Goal: Answer question/provide support

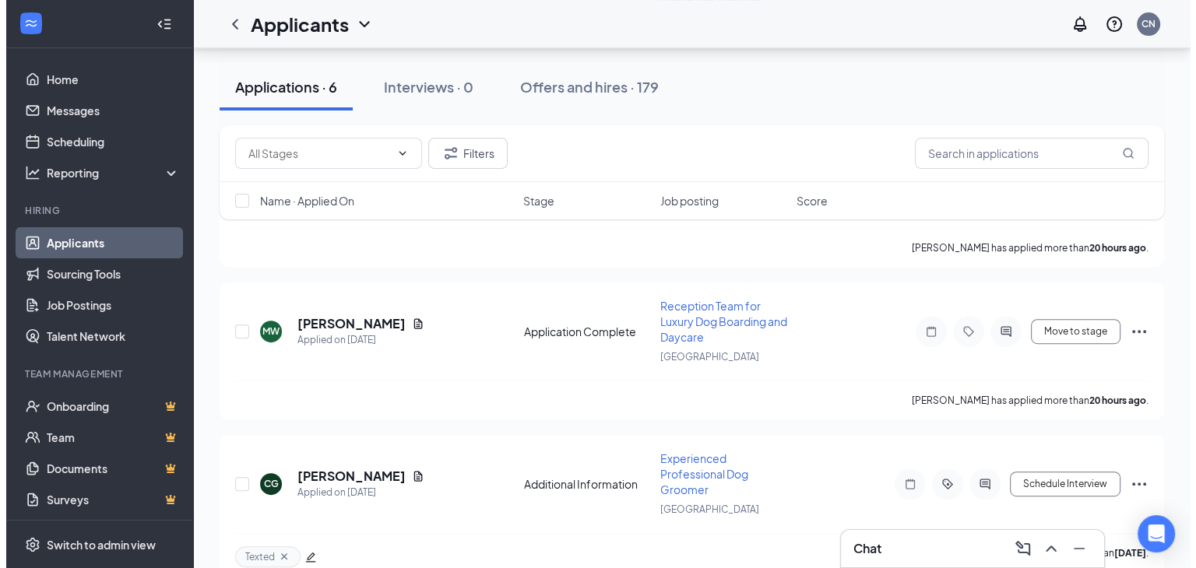
scroll to position [723, 0]
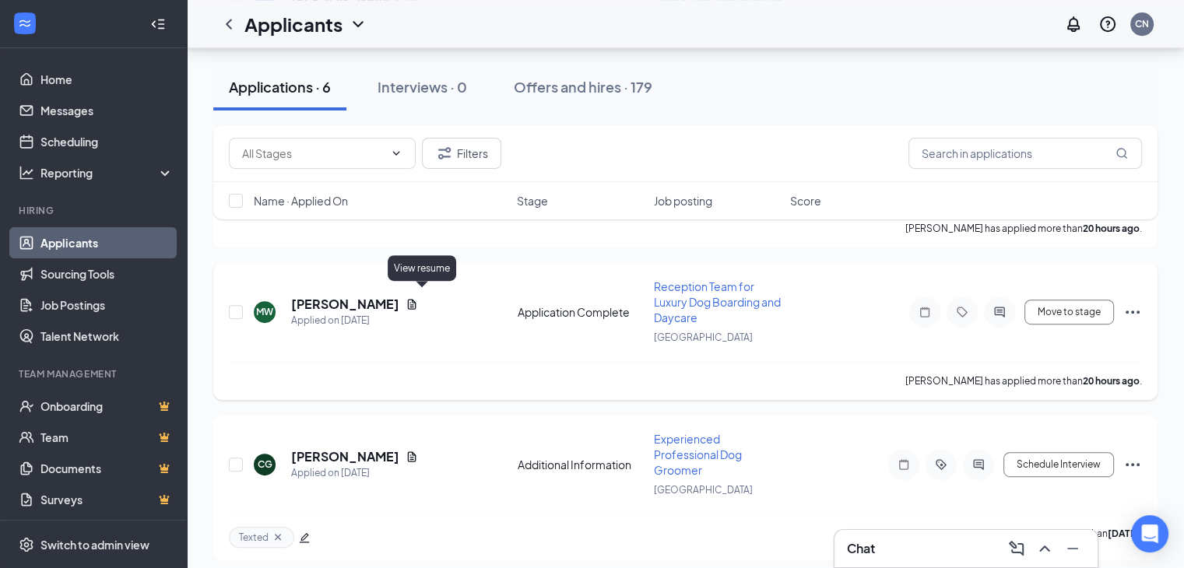
click at [418, 298] on icon "Document" at bounding box center [412, 304] width 12 height 12
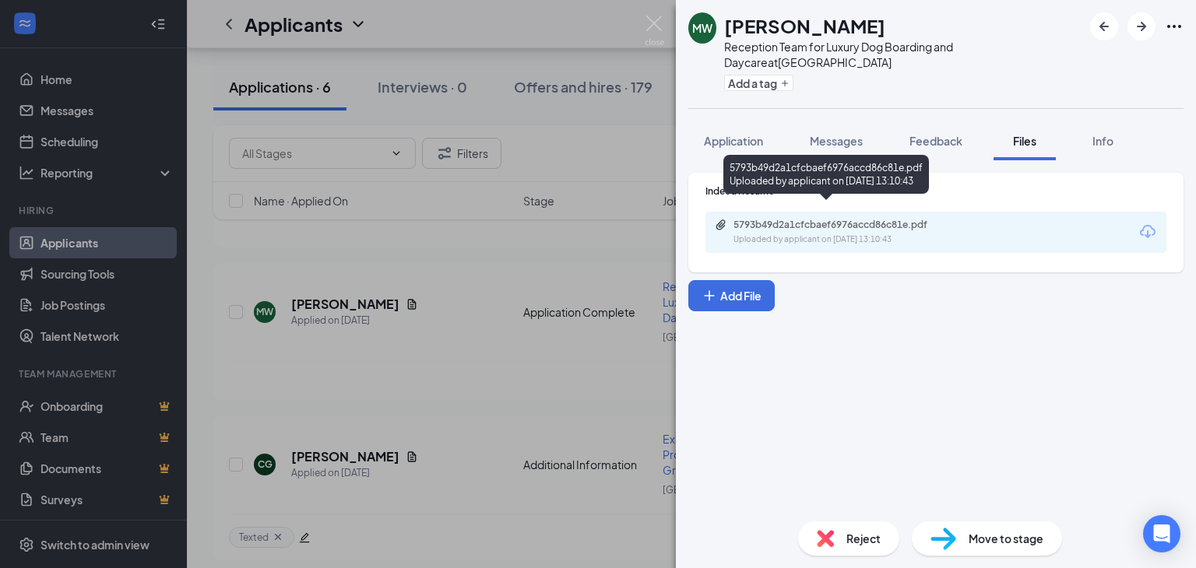
click at [846, 219] on div "5793b49d2a1cfcbaef6976accd86c81e.pdf" at bounding box center [842, 225] width 218 height 12
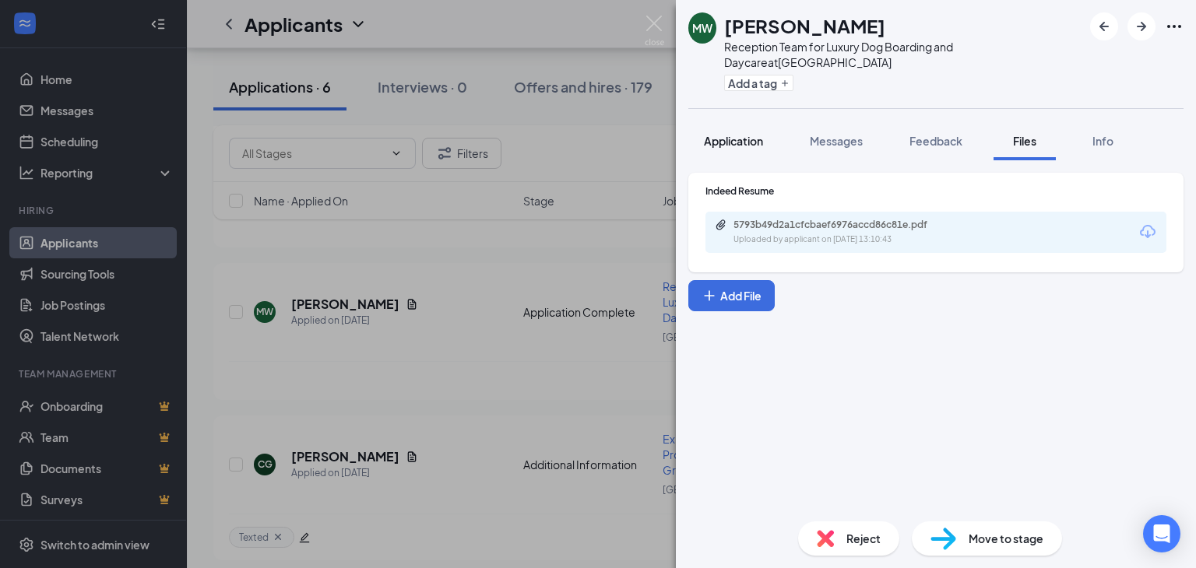
click at [716, 134] on span "Application" at bounding box center [733, 141] width 59 height 14
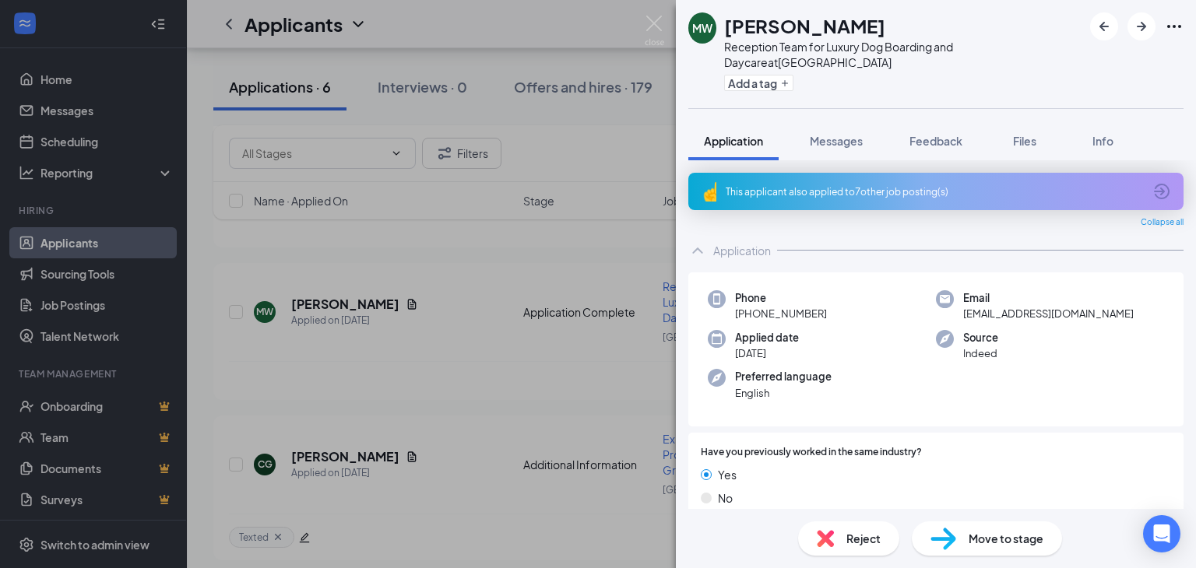
click at [1152, 182] on icon "ArrowCircle" at bounding box center [1161, 191] width 19 height 19
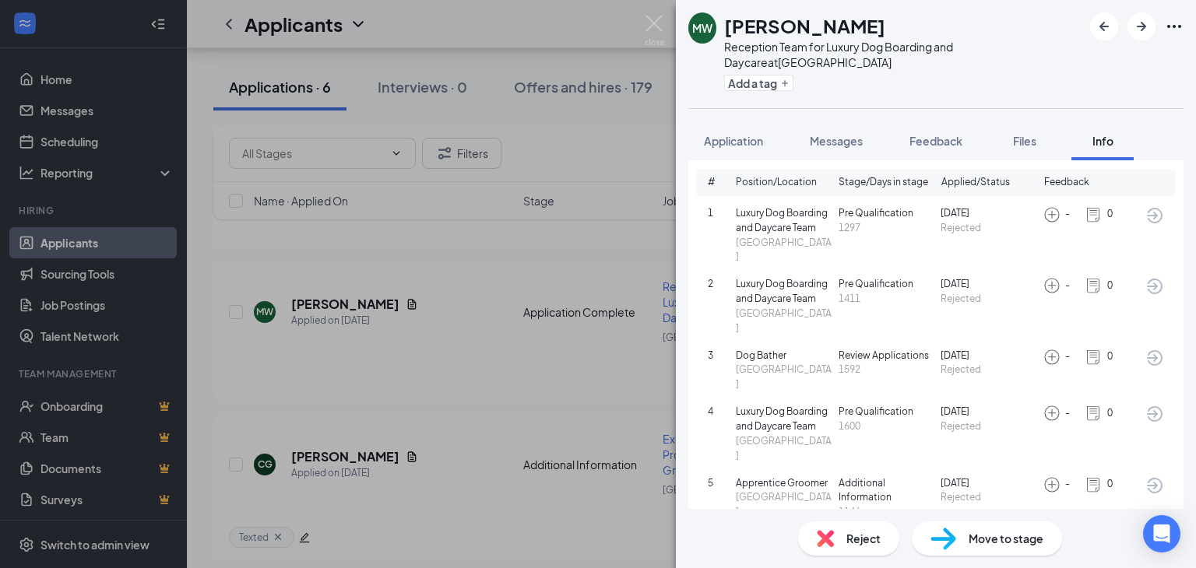
scroll to position [146, 0]
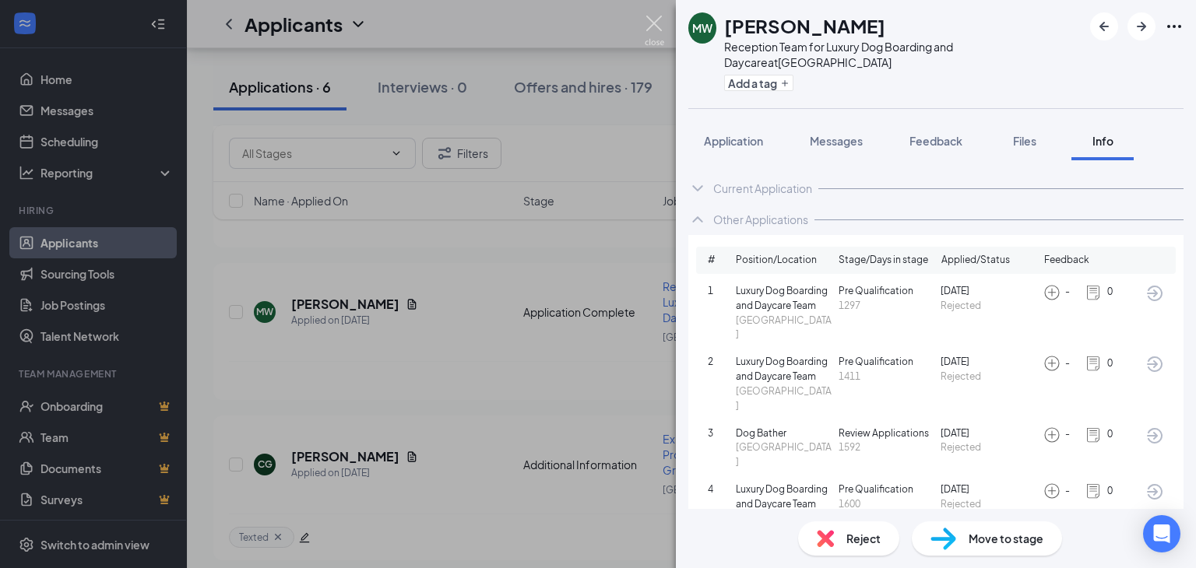
click at [652, 19] on img at bounding box center [654, 31] width 19 height 30
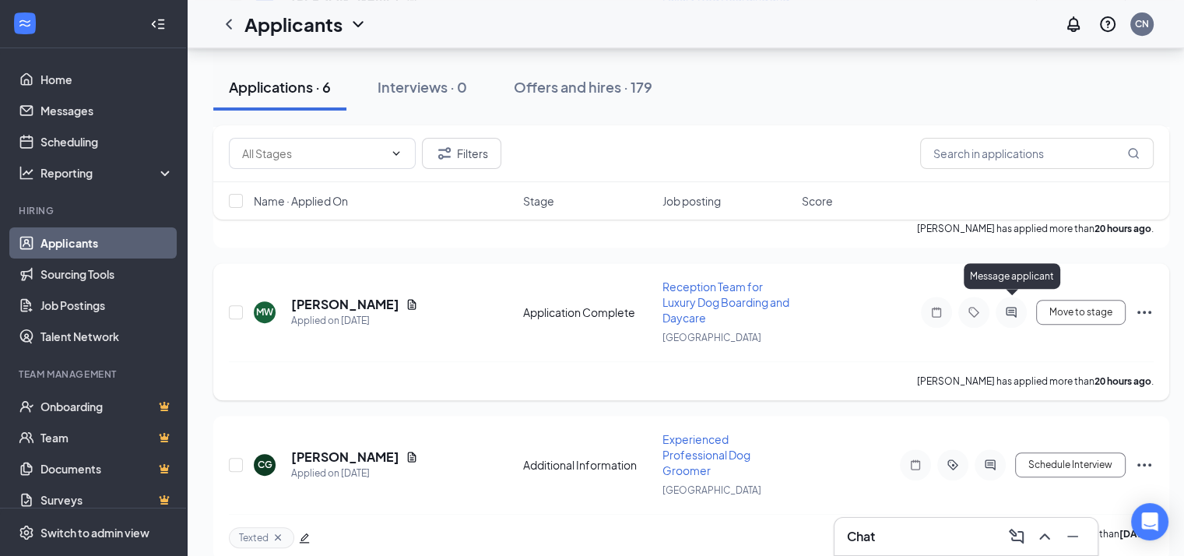
click at [1012, 306] on icon "ActiveChat" at bounding box center [1011, 312] width 19 height 12
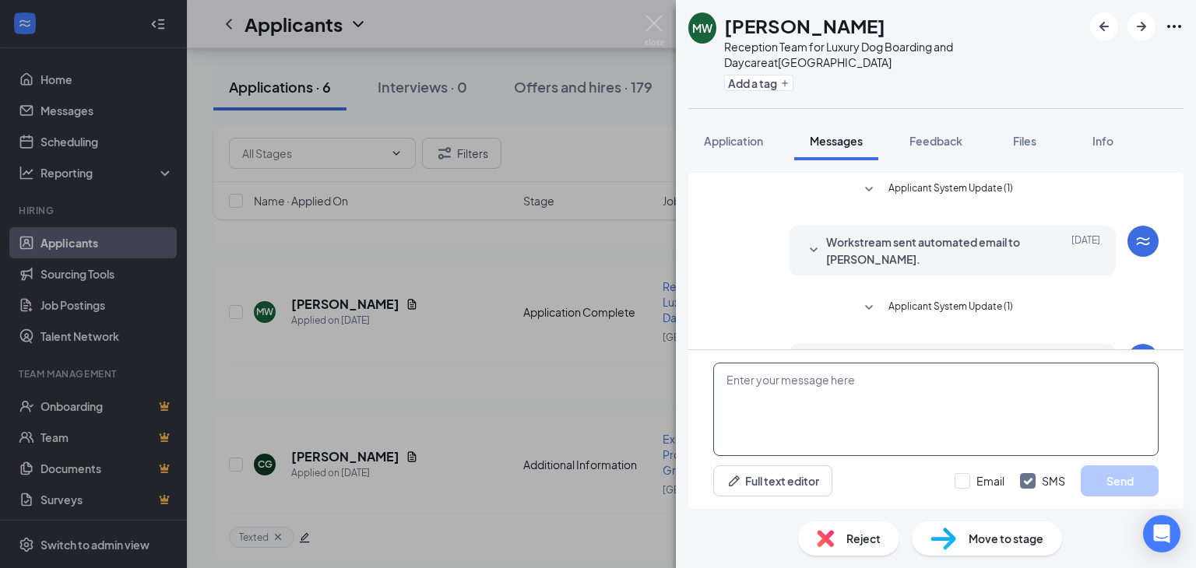
scroll to position [236, 0]
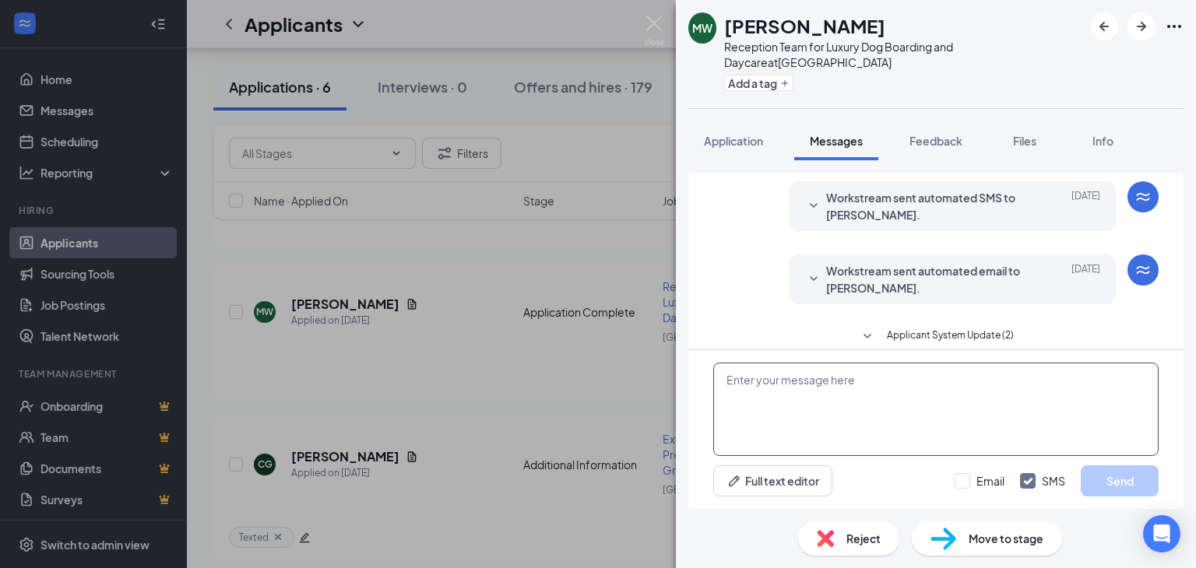
click at [867, 406] on textarea at bounding box center [935, 409] width 445 height 93
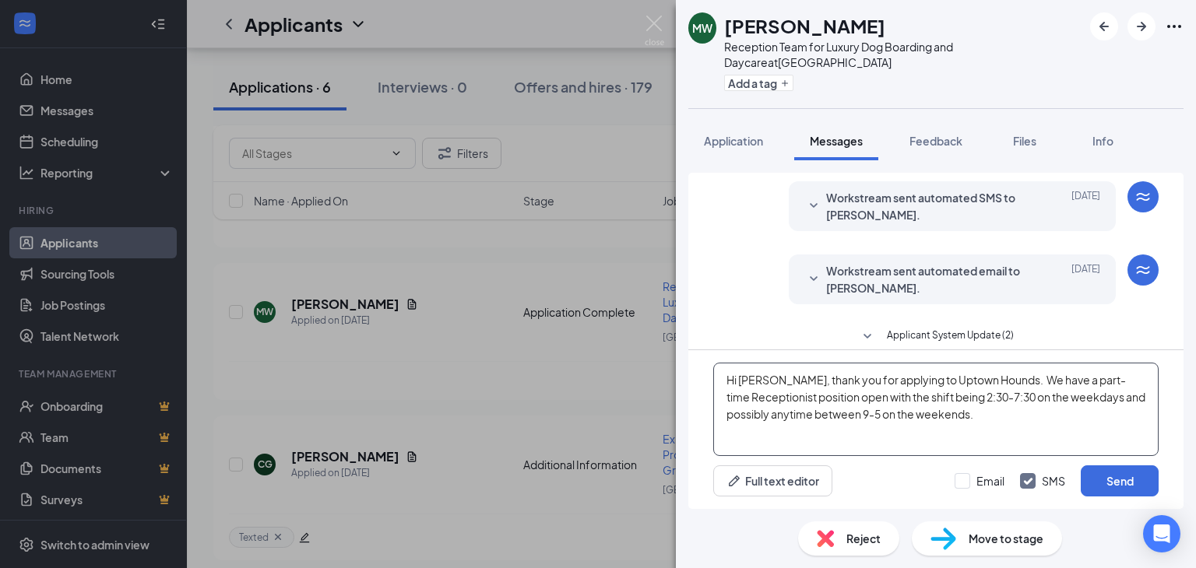
click at [1017, 396] on textarea "Hi [PERSON_NAME], thank you for applying to Uptown Hounds. We have a part-time …" at bounding box center [935, 409] width 445 height 93
click at [891, 413] on textarea "Hi [PERSON_NAME], thank you for applying to Uptown Hounds. We have a part-time …" at bounding box center [935, 409] width 445 height 93
click at [916, 410] on textarea "Hi [PERSON_NAME], thank you for applying to Uptown Hounds. We have a part-time …" at bounding box center [935, 409] width 445 height 93
click at [1071, 418] on textarea "Hi [PERSON_NAME], thank you for applying to Uptown Hounds. We have a part-time …" at bounding box center [935, 409] width 445 height 93
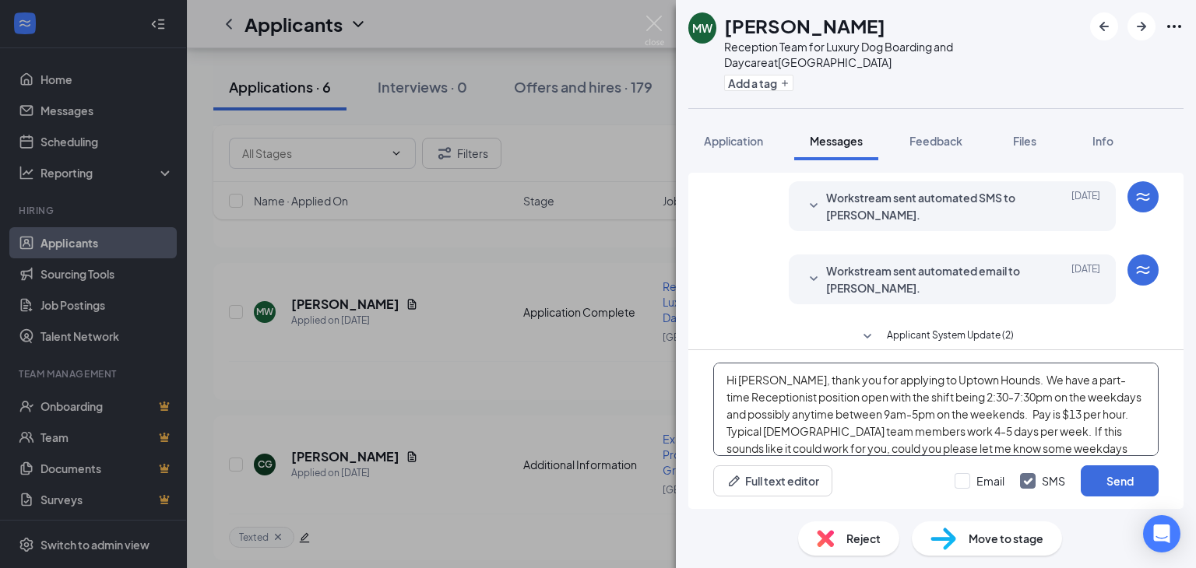
scroll to position [16, 0]
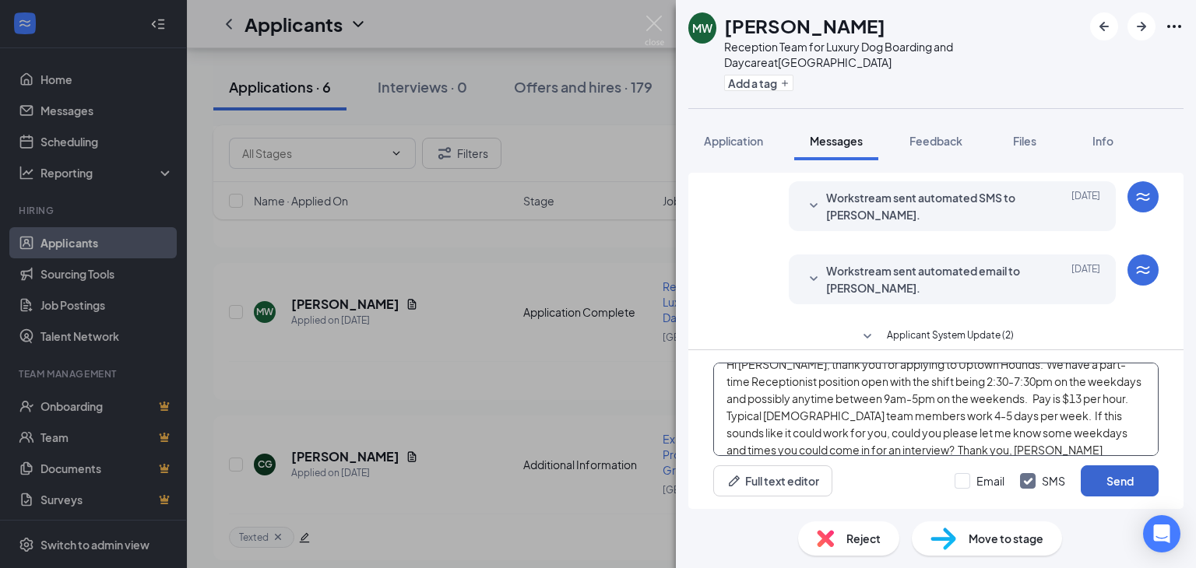
type textarea "Hi [PERSON_NAME], thank you for applying to Uptown Hounds. We have a part-time …"
click at [1127, 474] on button "Send" at bounding box center [1120, 481] width 78 height 31
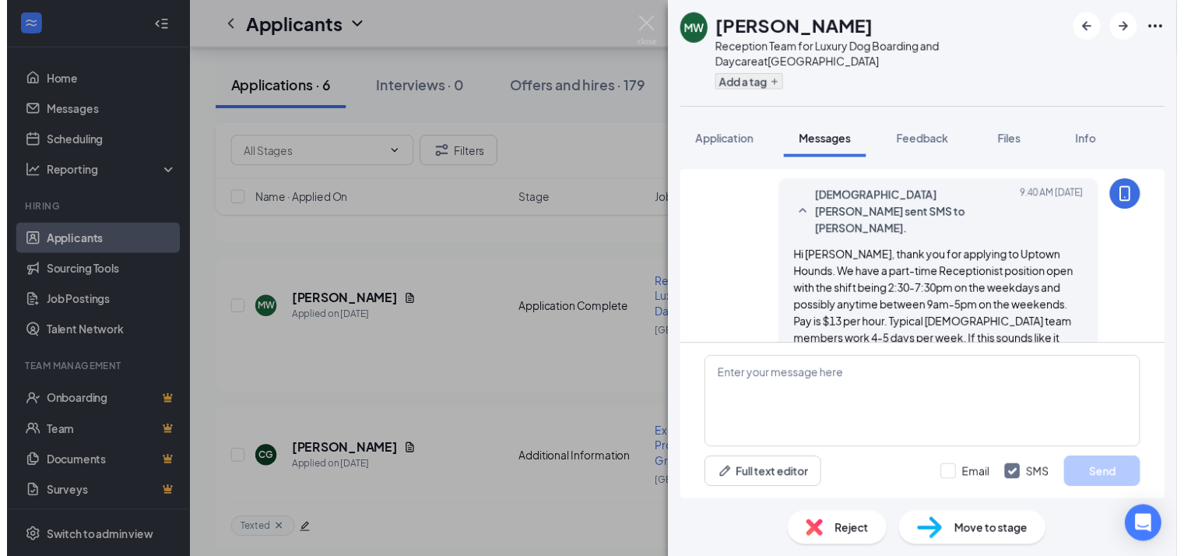
scroll to position [455, 0]
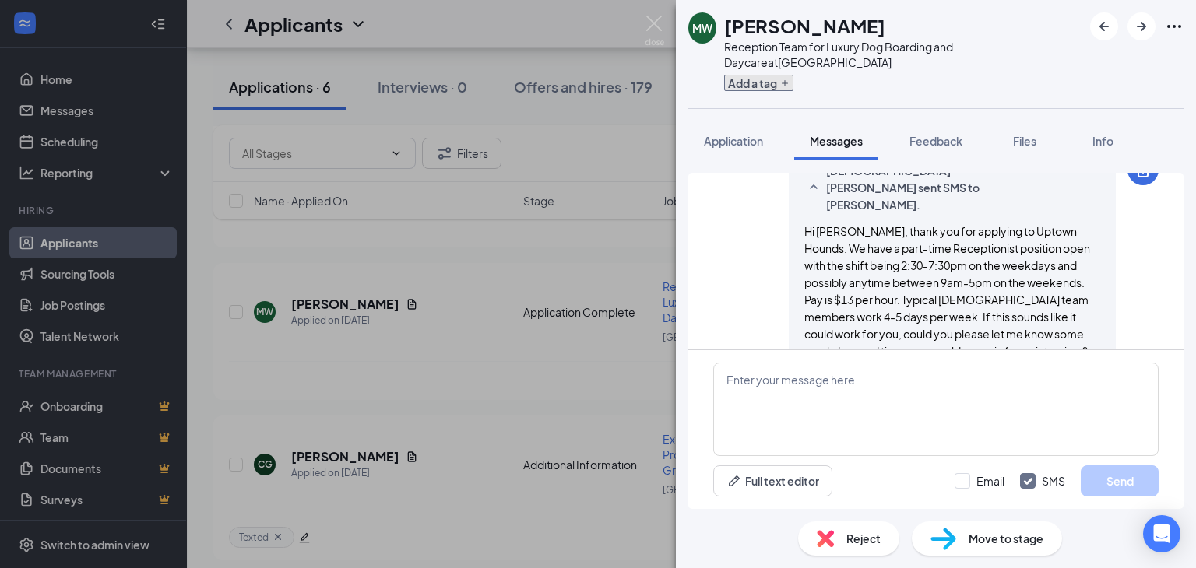
click at [756, 75] on button "Add a tag" at bounding box center [758, 83] width 69 height 16
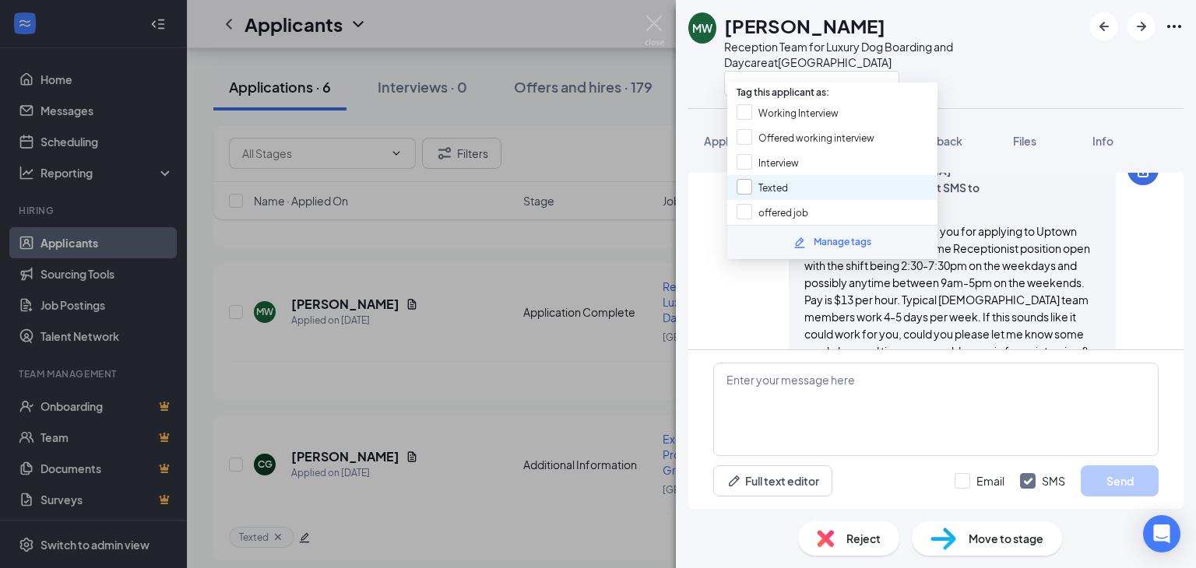
click at [751, 181] on input "Texted" at bounding box center [762, 187] width 51 height 17
checkbox input "true"
click at [925, 70] on div at bounding box center [903, 83] width 358 height 26
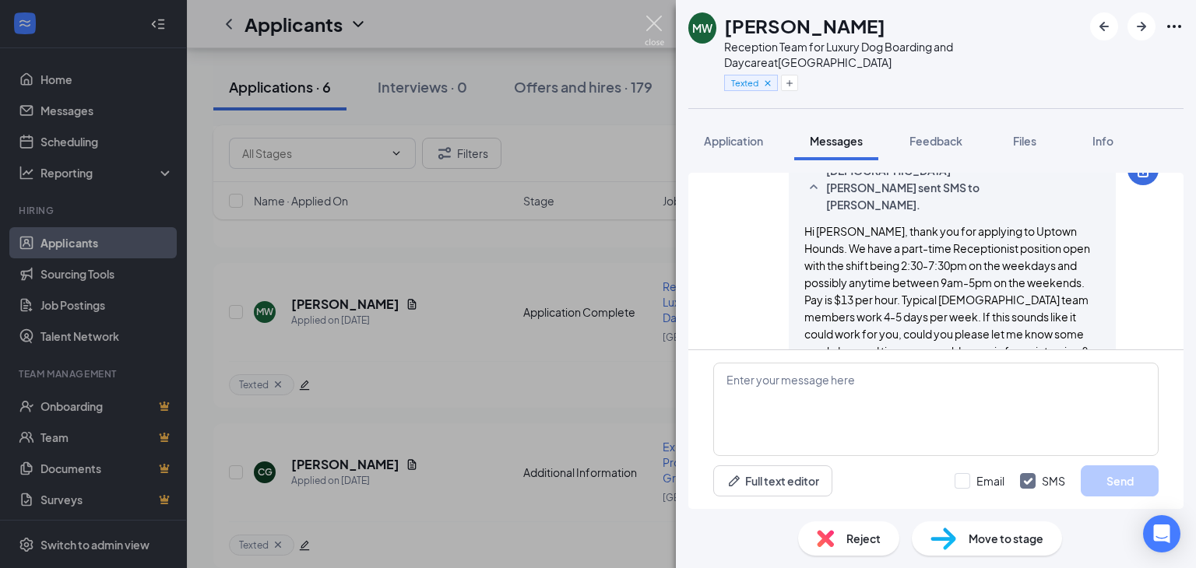
click at [654, 23] on img at bounding box center [654, 31] width 19 height 30
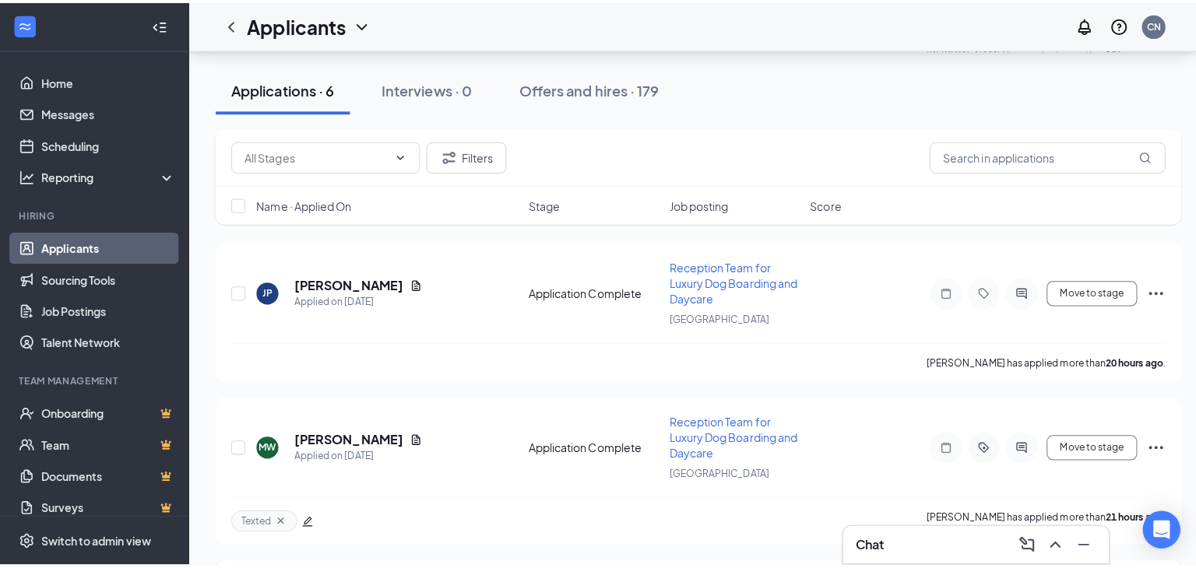
scroll to position [568, 0]
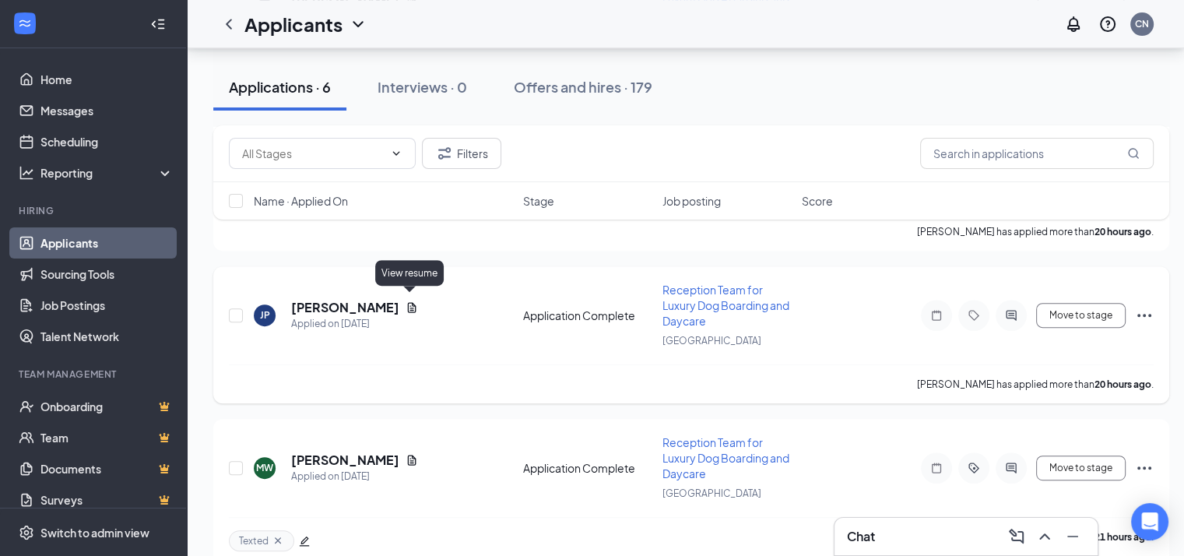
click at [411, 302] on icon "Document" at bounding box center [412, 307] width 9 height 10
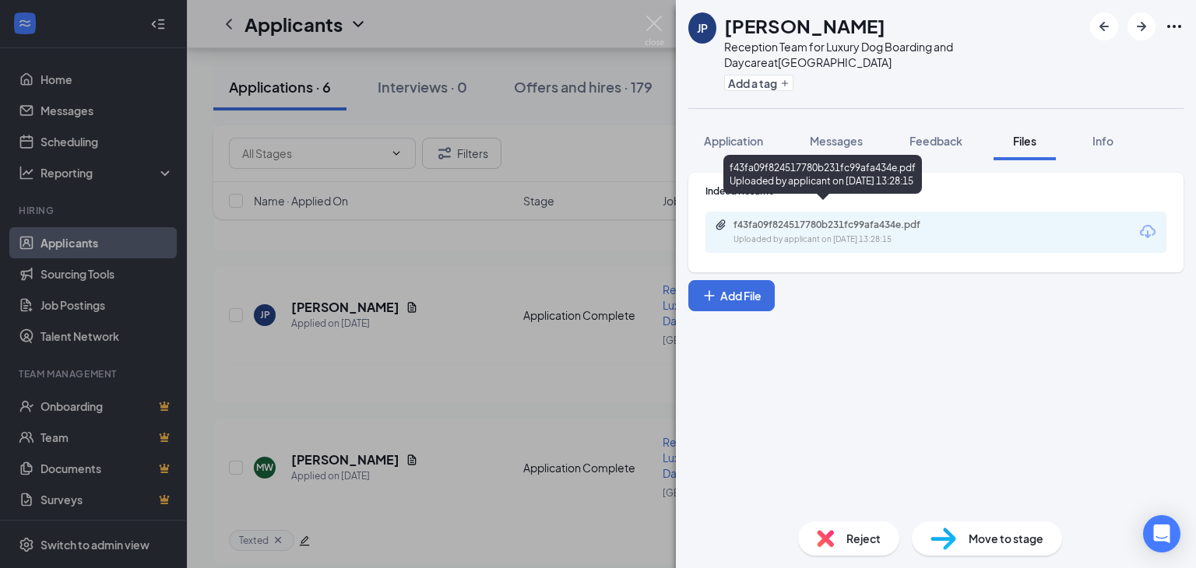
click at [863, 234] on div "Uploaded by applicant on [DATE] 13:28:15" at bounding box center [850, 240] width 234 height 12
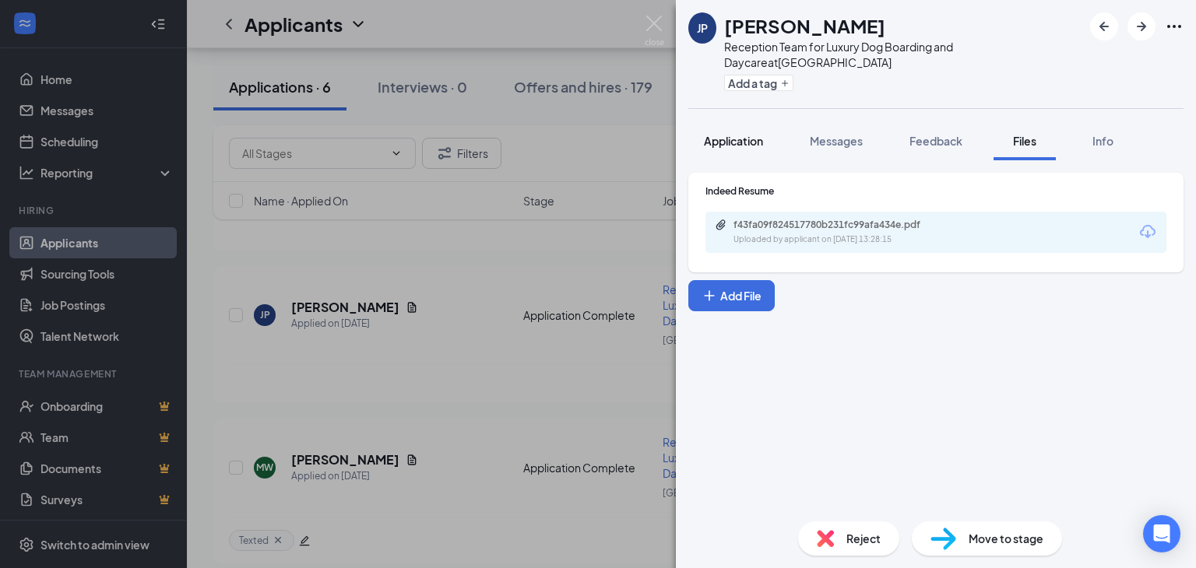
drag, startPoint x: 715, startPoint y: 125, endPoint x: 726, endPoint y: 125, distance: 10.1
click at [715, 134] on span "Application" at bounding box center [733, 141] width 59 height 14
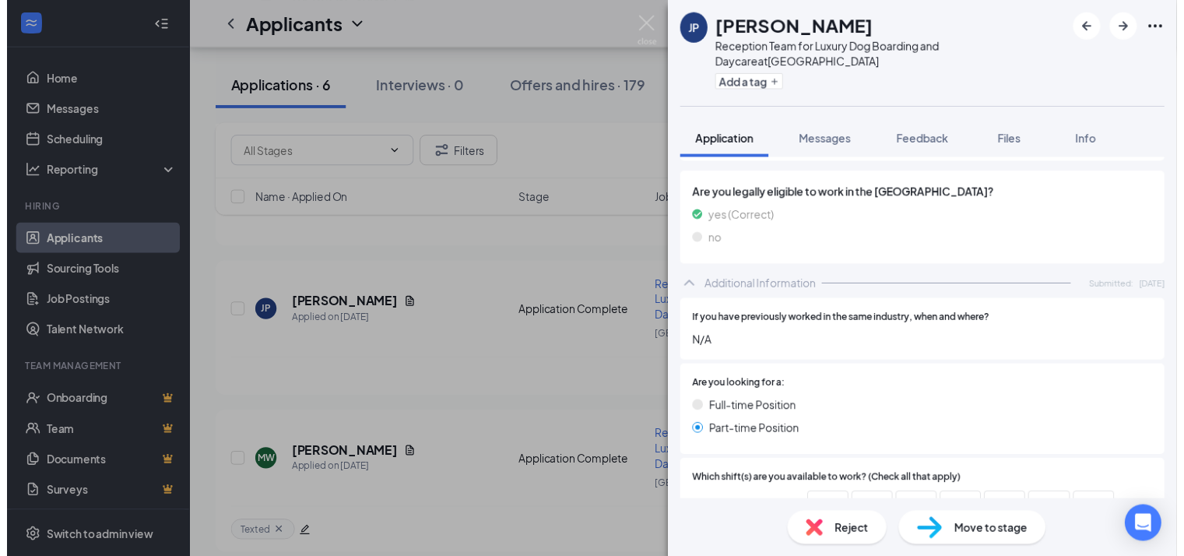
scroll to position [345, 0]
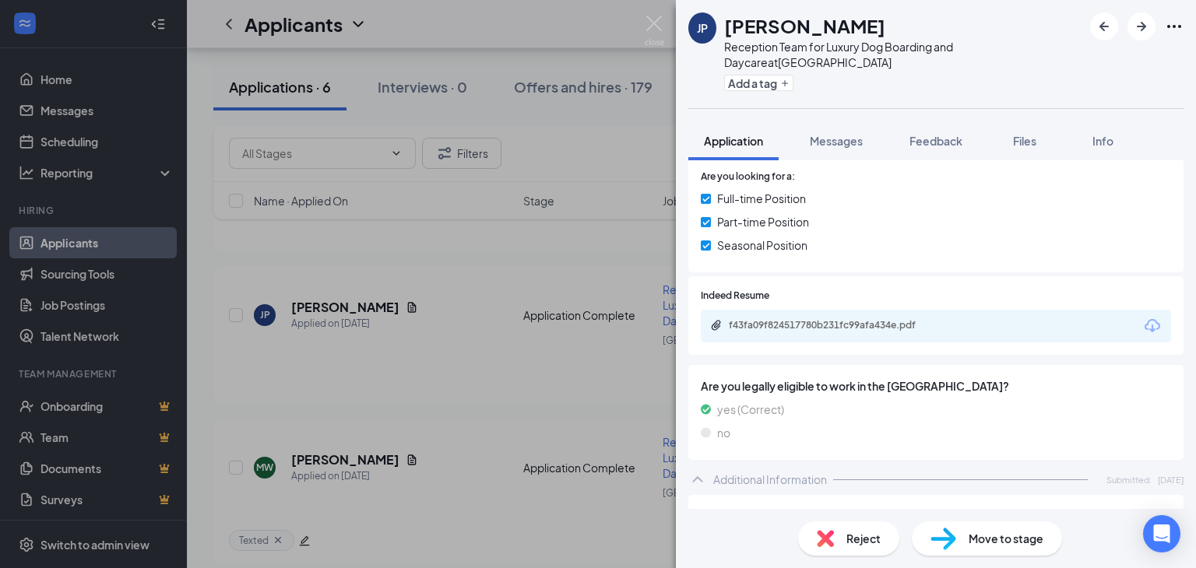
click at [842, 539] on div "Reject" at bounding box center [848, 539] width 101 height 34
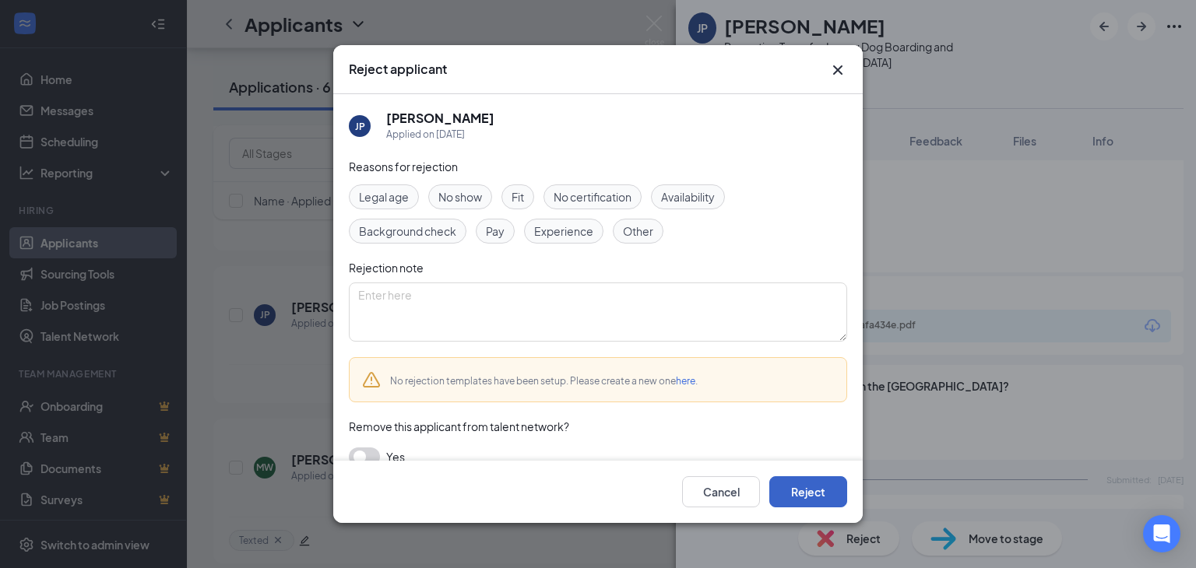
click at [817, 490] on button "Reject" at bounding box center [808, 491] width 78 height 31
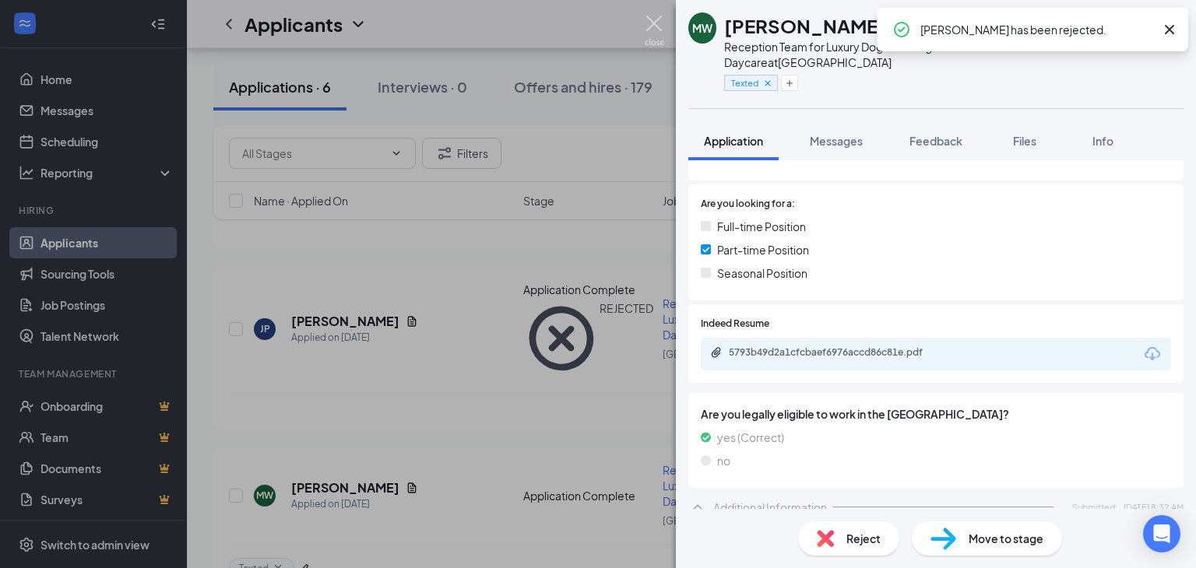
click at [657, 16] on img at bounding box center [654, 31] width 19 height 30
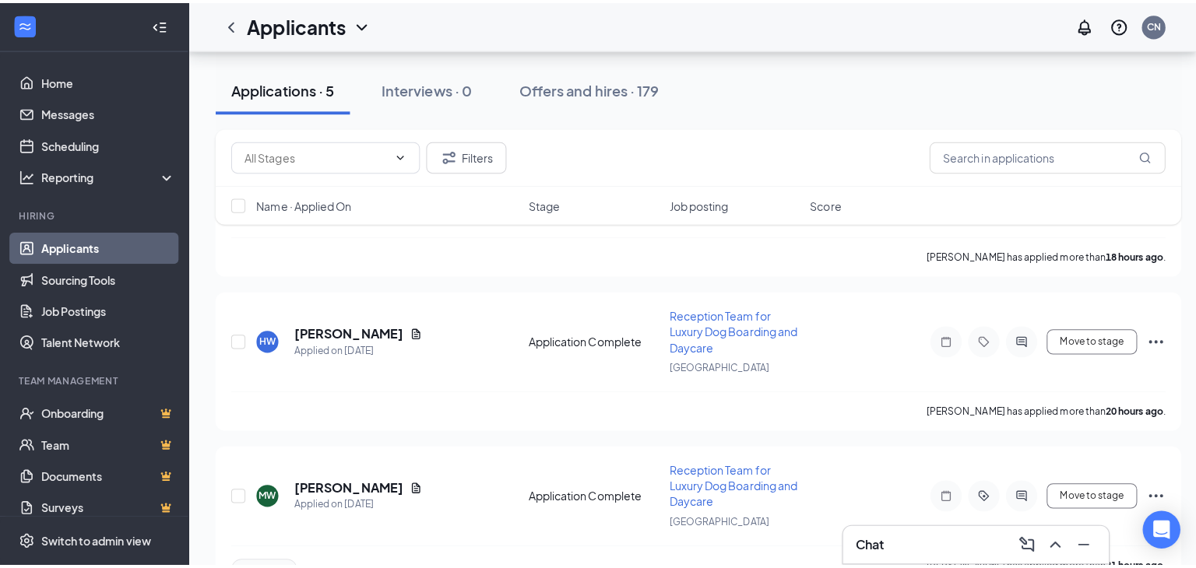
scroll to position [358, 0]
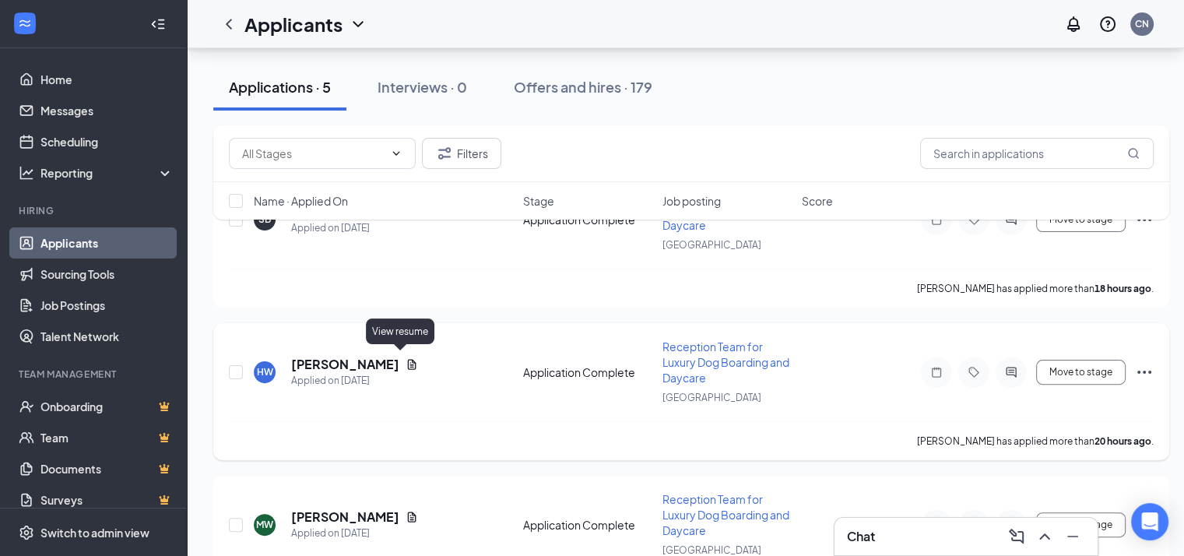
click at [406, 360] on icon "Document" at bounding box center [412, 364] width 12 height 12
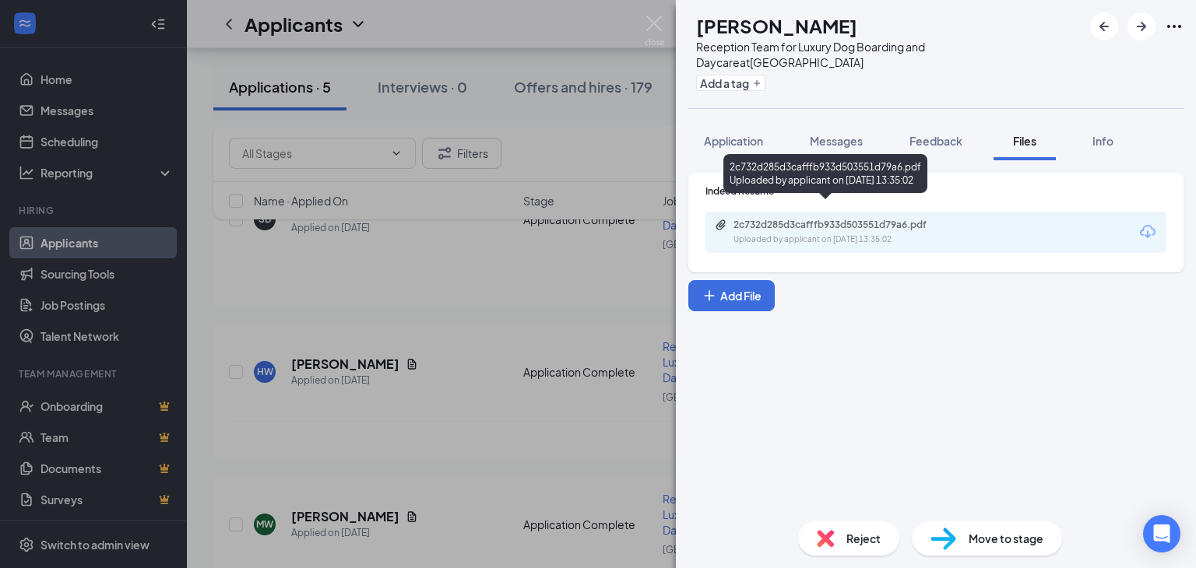
click at [867, 234] on div "Uploaded by applicant on [DATE] 13:35:02" at bounding box center [850, 240] width 234 height 12
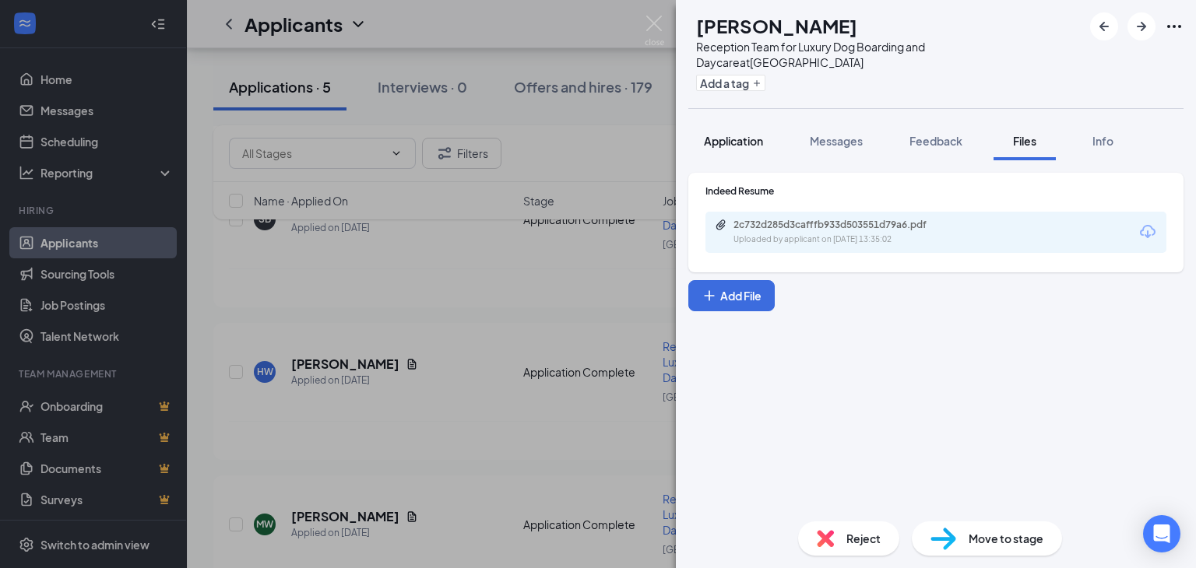
click at [726, 134] on span "Application" at bounding box center [733, 141] width 59 height 14
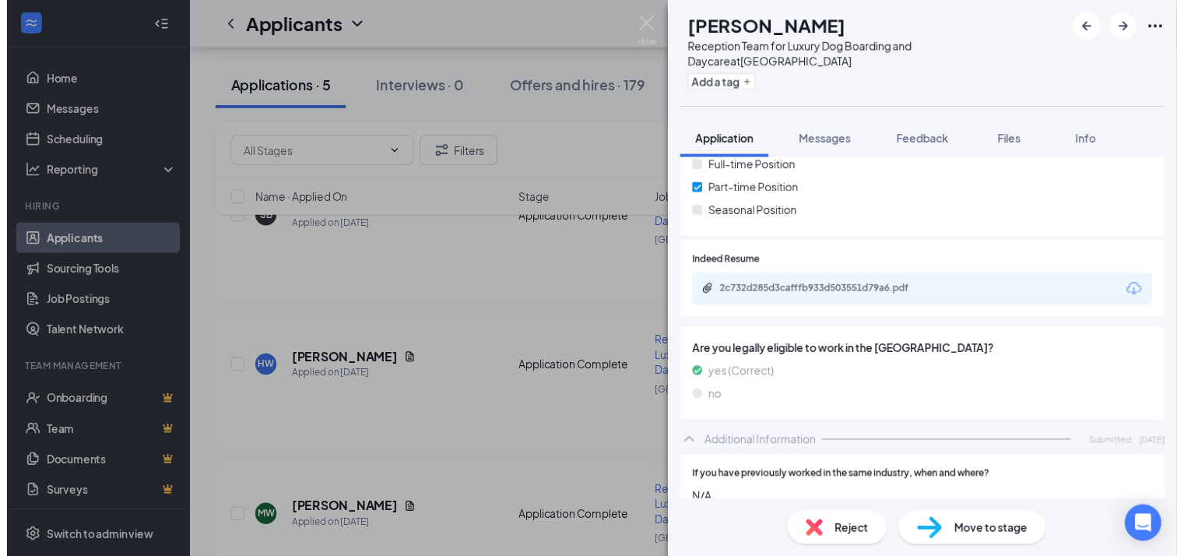
scroll to position [311, 0]
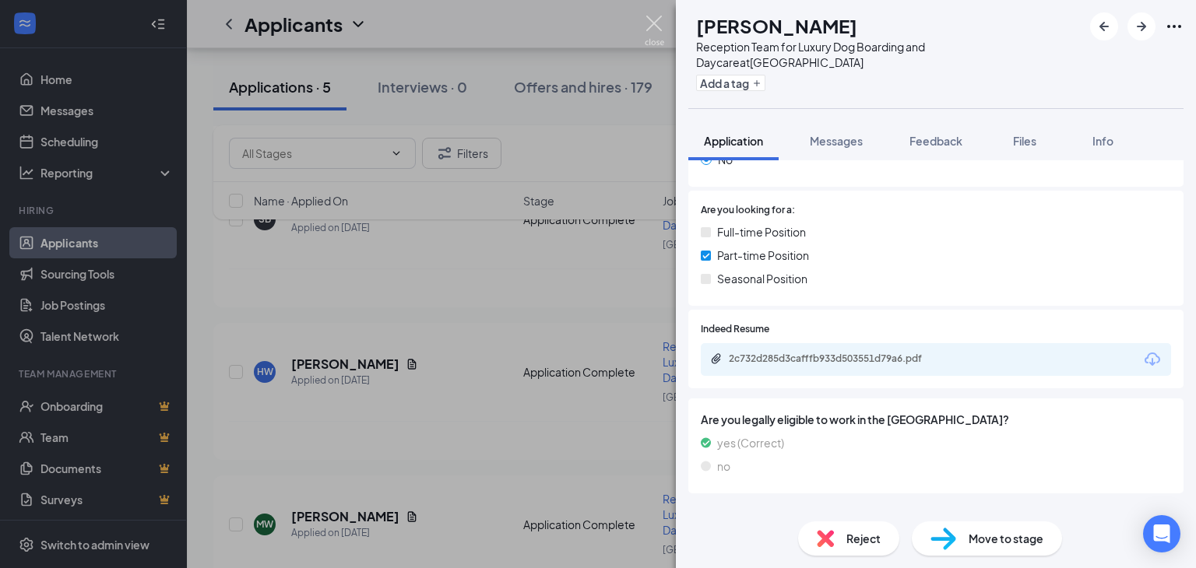
click at [656, 19] on img at bounding box center [654, 31] width 19 height 30
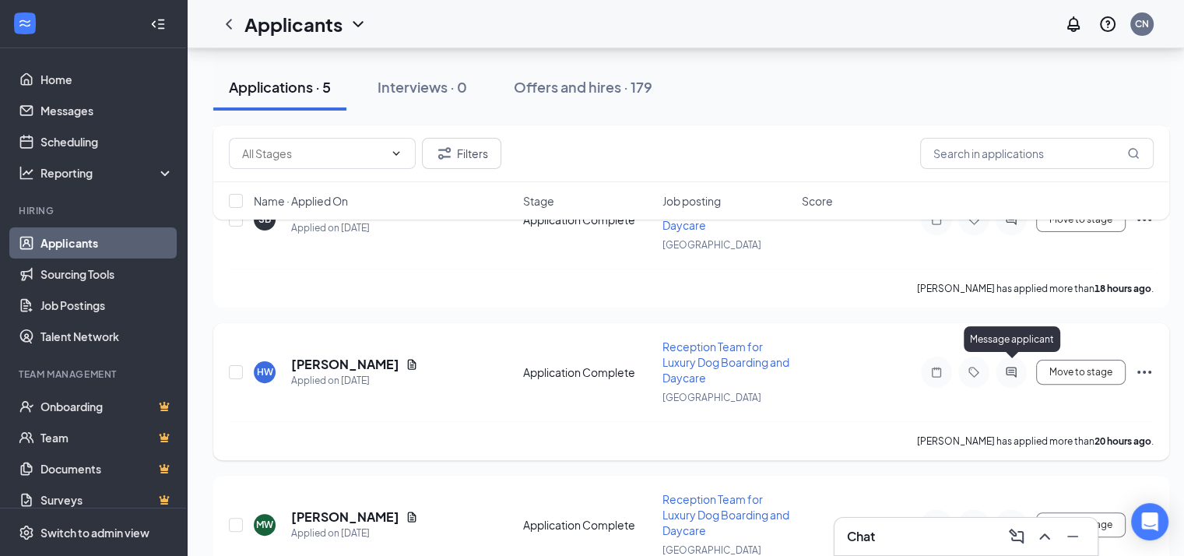
click at [1012, 367] on icon "ActiveChat" at bounding box center [1011, 372] width 10 height 10
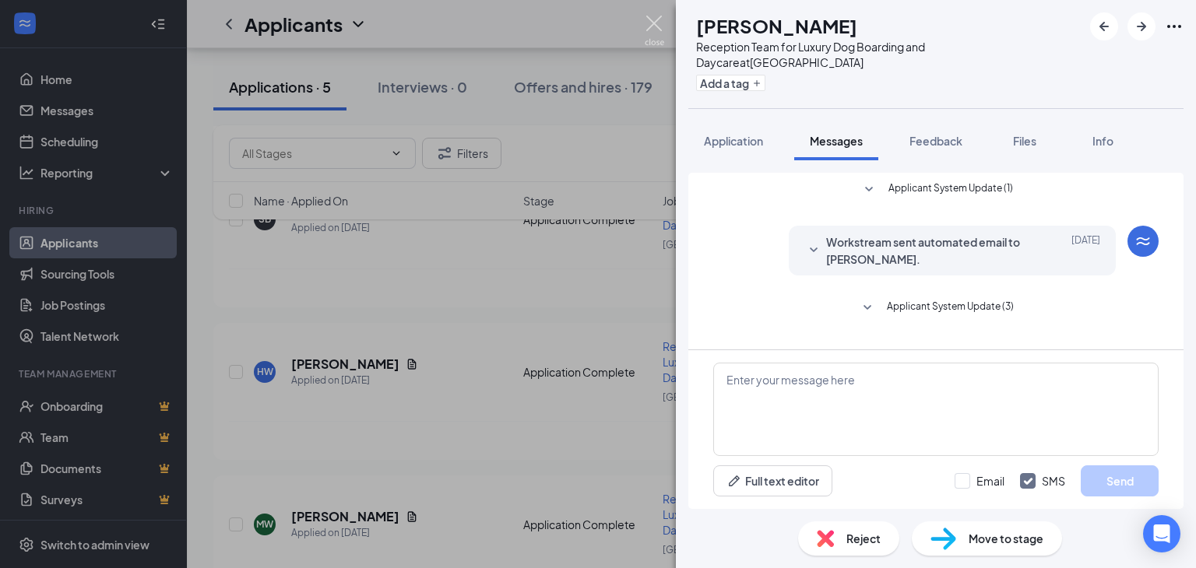
click at [656, 25] on img at bounding box center [654, 31] width 19 height 30
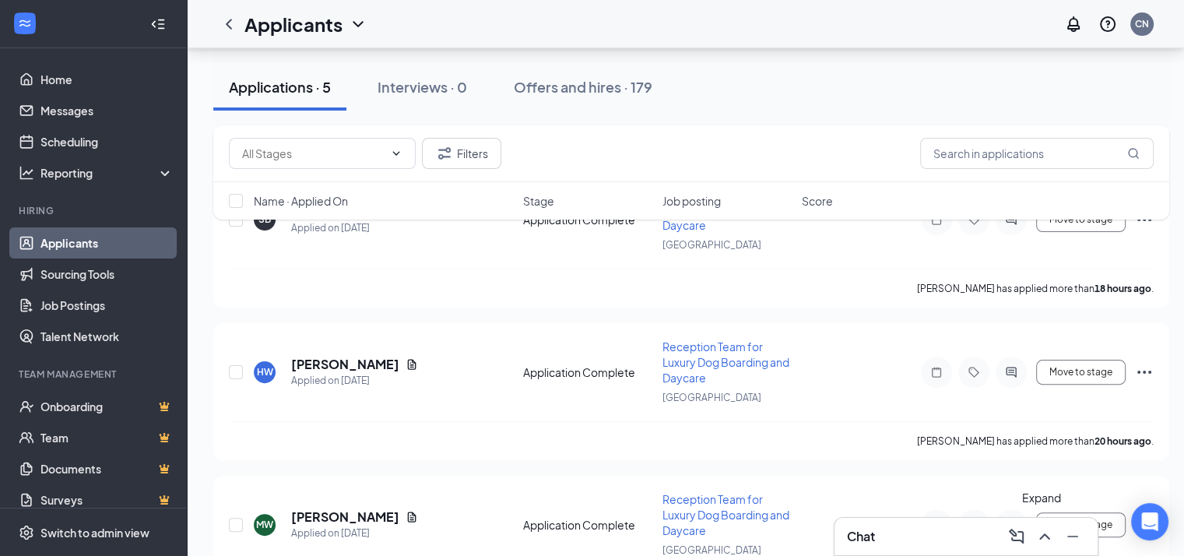
click at [1040, 534] on icon "ChevronUp" at bounding box center [1044, 536] width 19 height 19
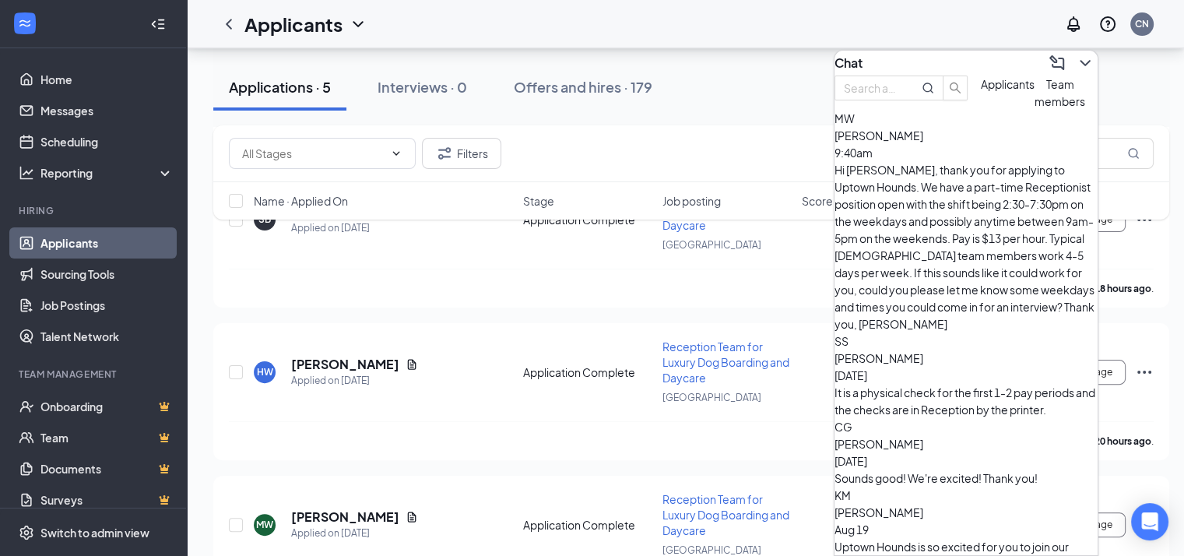
click at [962, 195] on div "Hi [PERSON_NAME], thank you for applying to Uptown Hounds. We have a part-time …" at bounding box center [966, 246] width 263 height 171
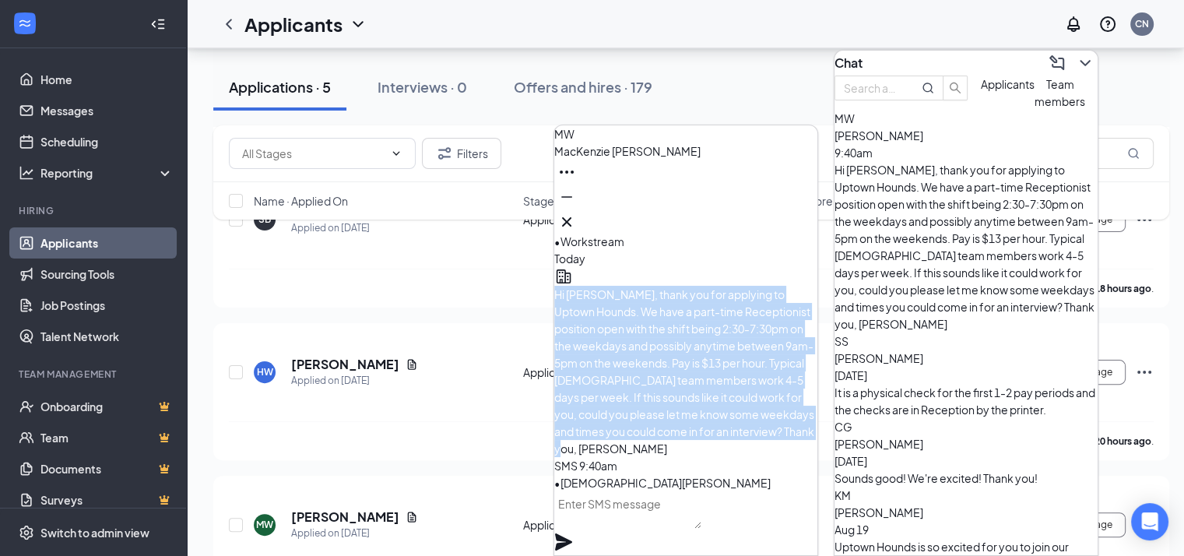
drag, startPoint x: 596, startPoint y: 292, endPoint x: 753, endPoint y: 440, distance: 215.9
click at [753, 440] on p "Hi [PERSON_NAME], thank you for applying to Uptown Hounds. We have a part-time …" at bounding box center [685, 371] width 263 height 171
copy span "Hi [PERSON_NAME], thank you for applying to Uptown Hounds. We have a part-time …"
click at [571, 219] on icon "Cross" at bounding box center [566, 221] width 9 height 9
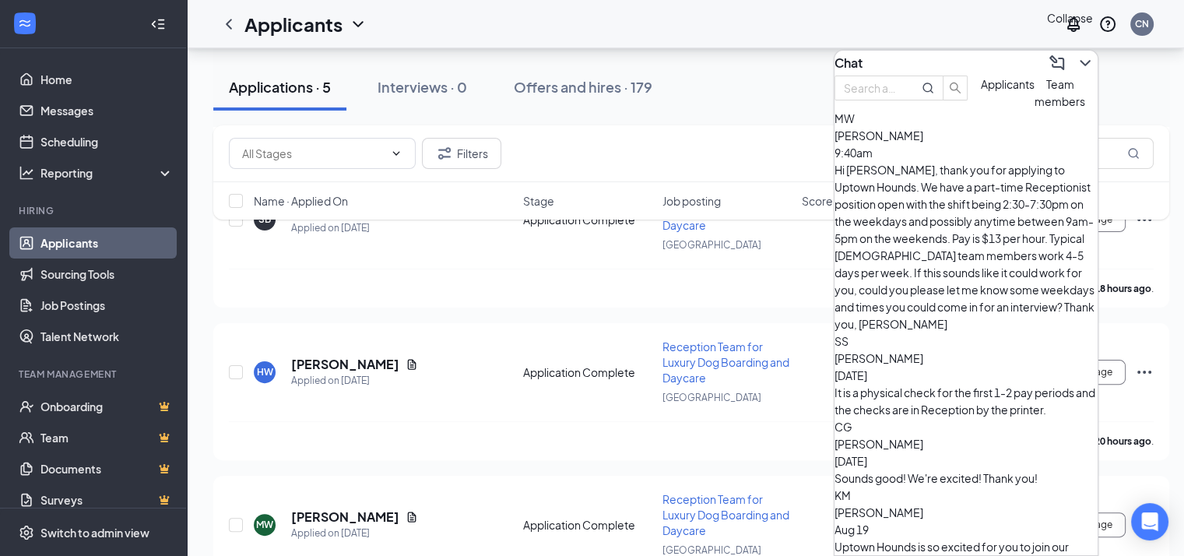
click at [1076, 54] on icon "ChevronDown" at bounding box center [1085, 63] width 19 height 19
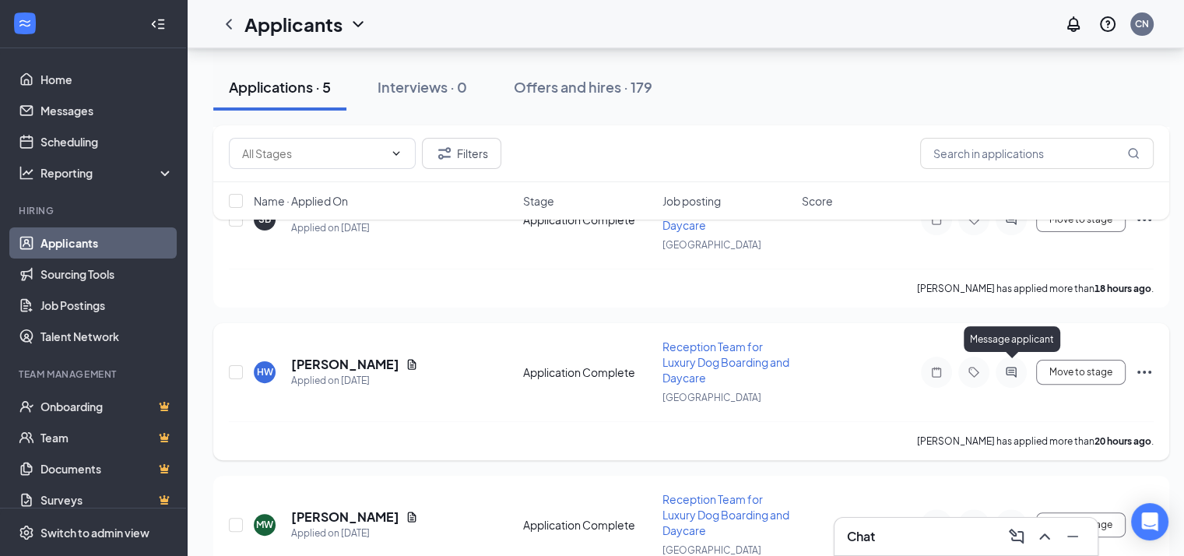
click at [1012, 367] on icon "ActiveChat" at bounding box center [1011, 372] width 10 height 10
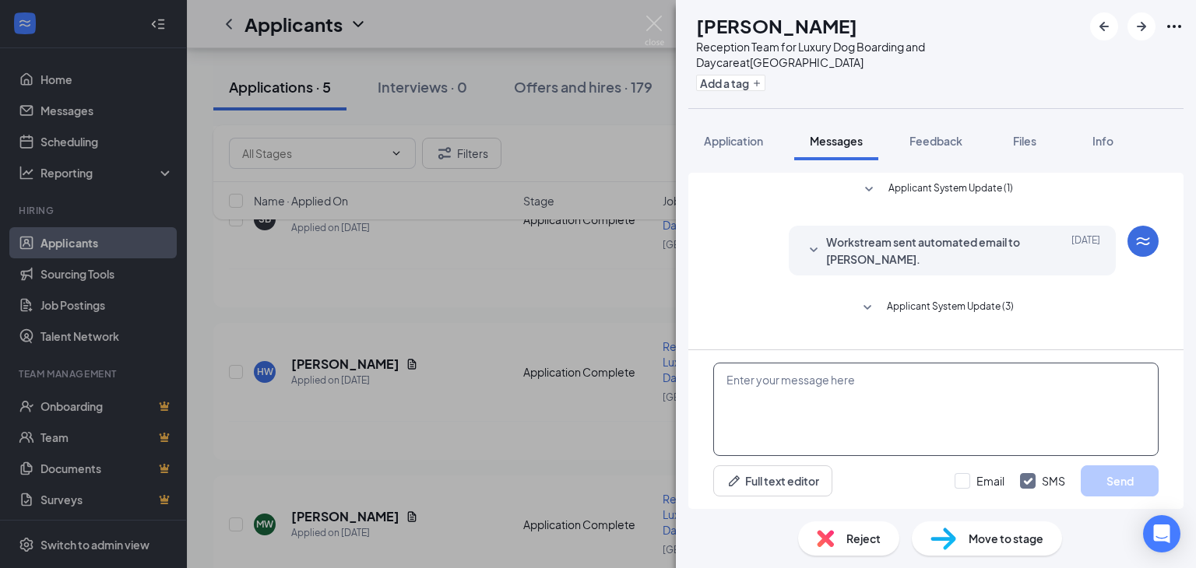
click at [824, 408] on textarea at bounding box center [935, 409] width 445 height 93
paste textarea "Hi [PERSON_NAME], thank you for applying to Uptown Hounds. We have a part-time …"
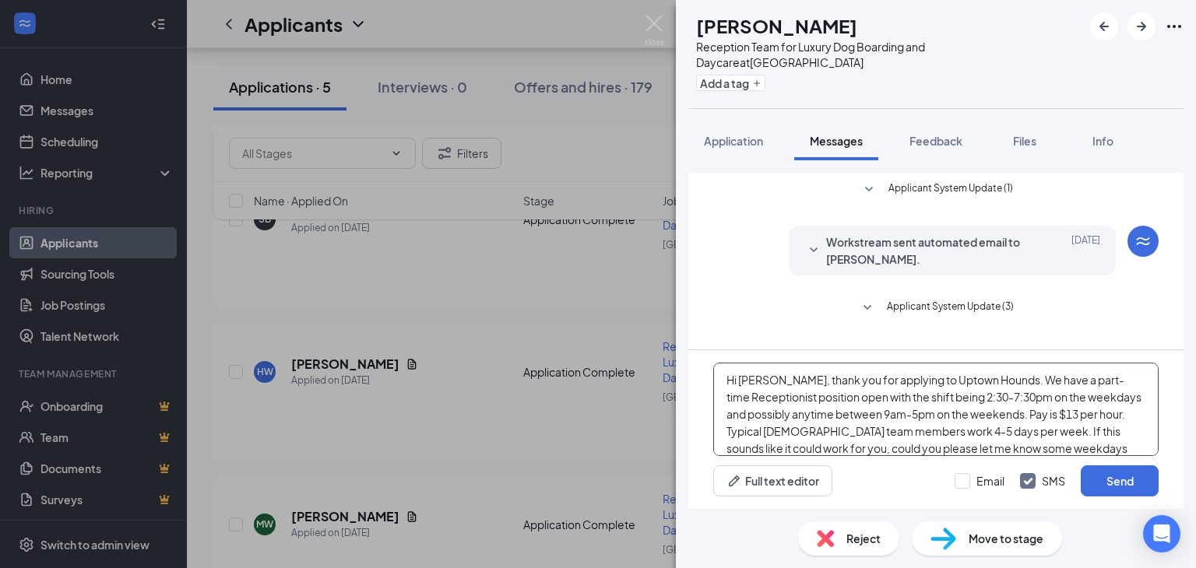
click at [793, 380] on textarea "Hi [PERSON_NAME], thank you for applying to Uptown Hounds. We have a part-time …" at bounding box center [935, 409] width 445 height 93
type textarea "Hi [PERSON_NAME], thank you for applying to Uptown Hounds. We have a part-time …"
click at [1118, 480] on button "Send" at bounding box center [1120, 481] width 78 height 31
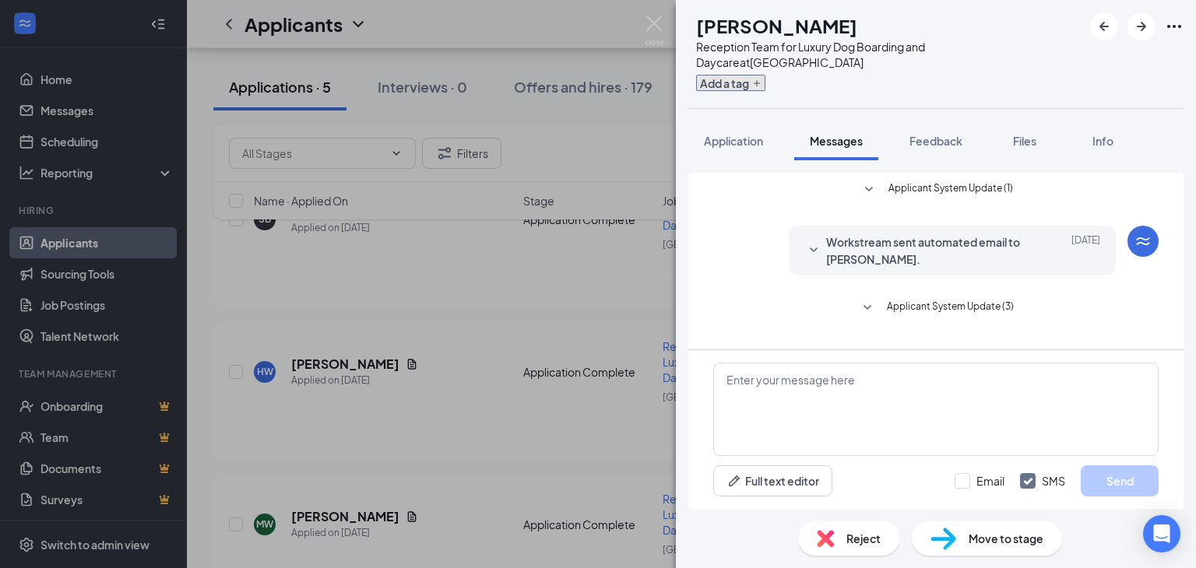
click at [758, 75] on button "Add a tag" at bounding box center [730, 83] width 69 height 16
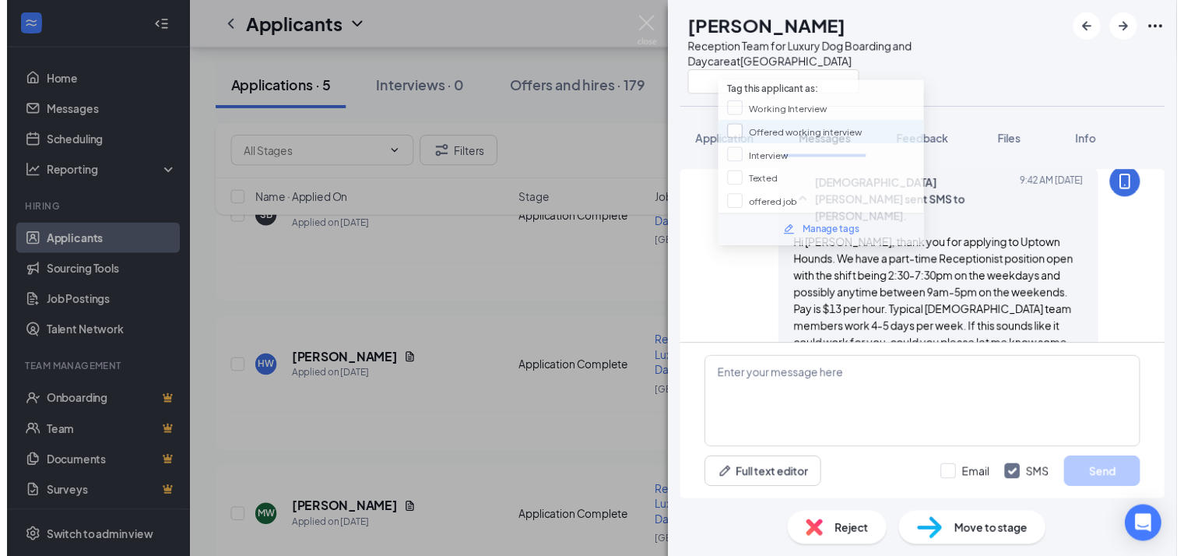
scroll to position [190, 0]
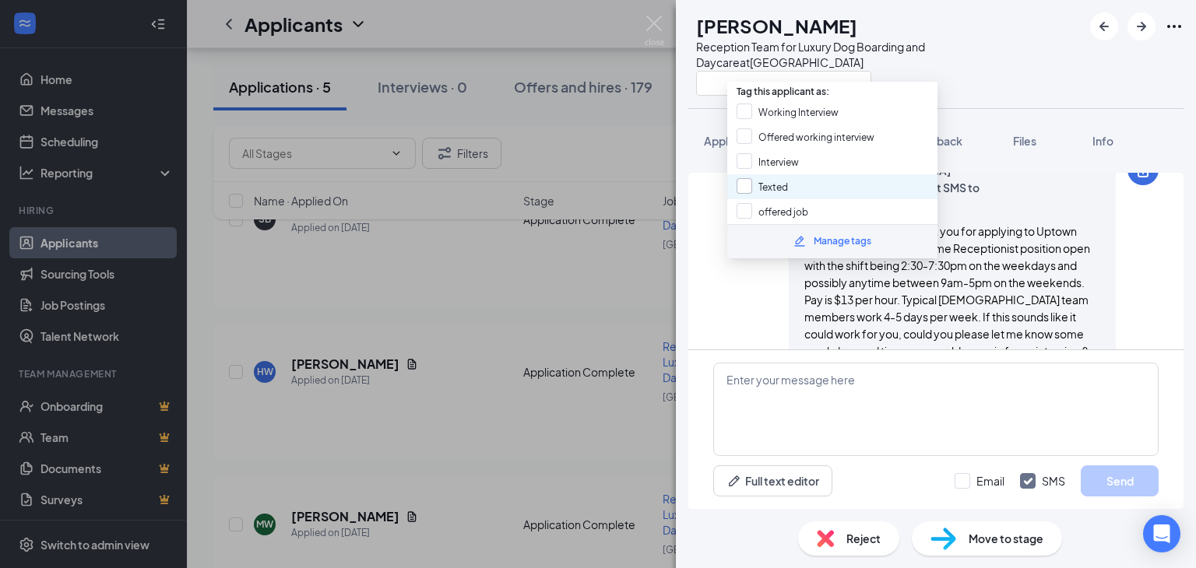
click at [747, 180] on input "Texted" at bounding box center [762, 186] width 51 height 17
checkbox input "true"
click at [1042, 72] on div at bounding box center [889, 83] width 386 height 26
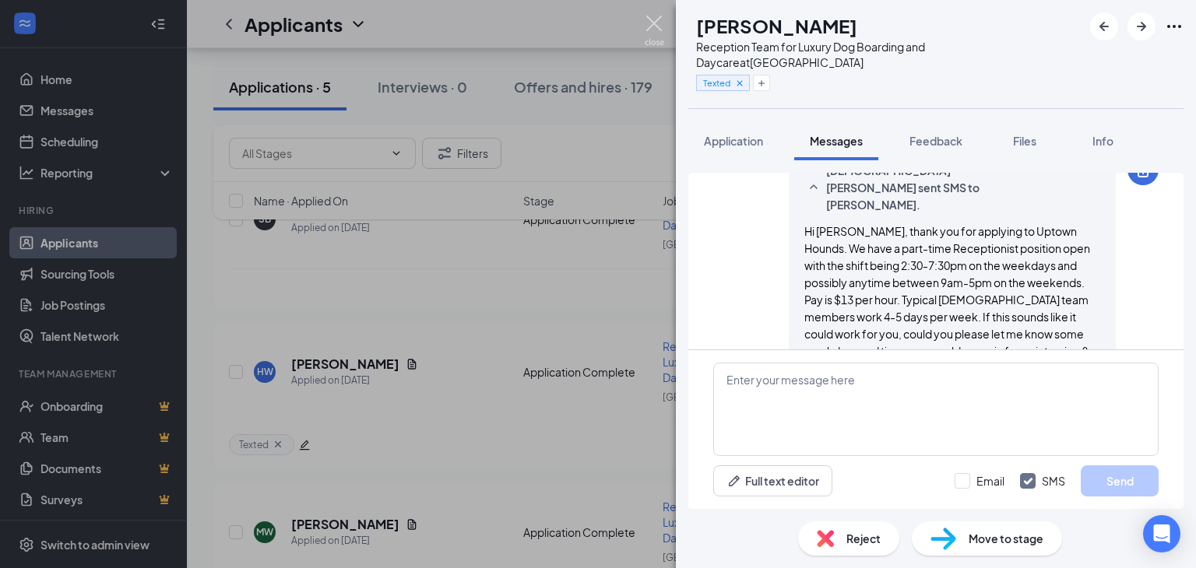
click at [656, 19] on img at bounding box center [654, 31] width 19 height 30
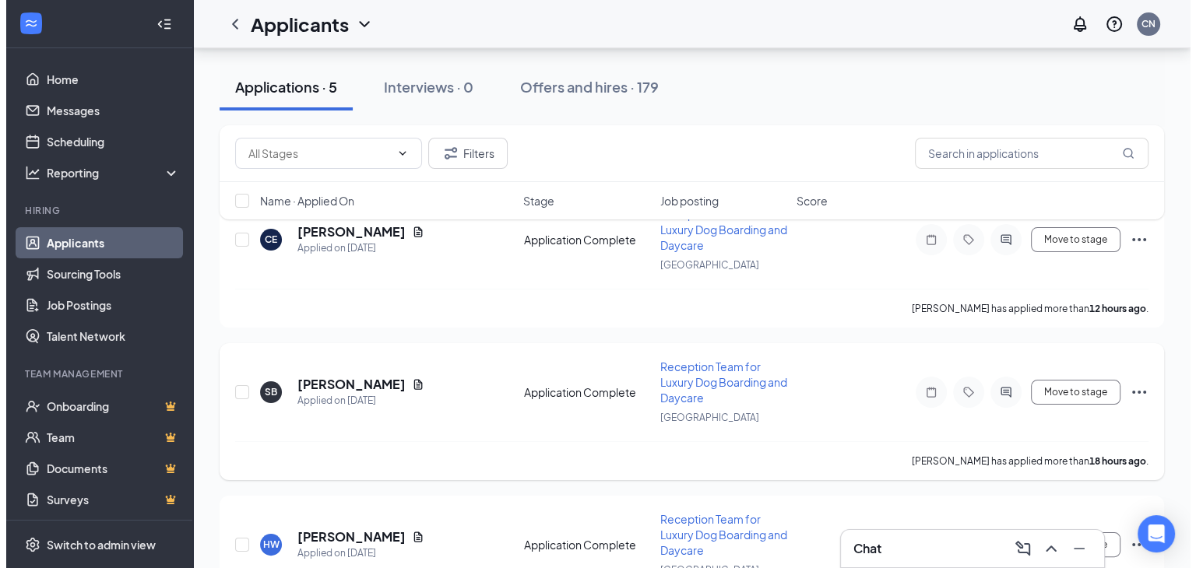
scroll to position [202, 0]
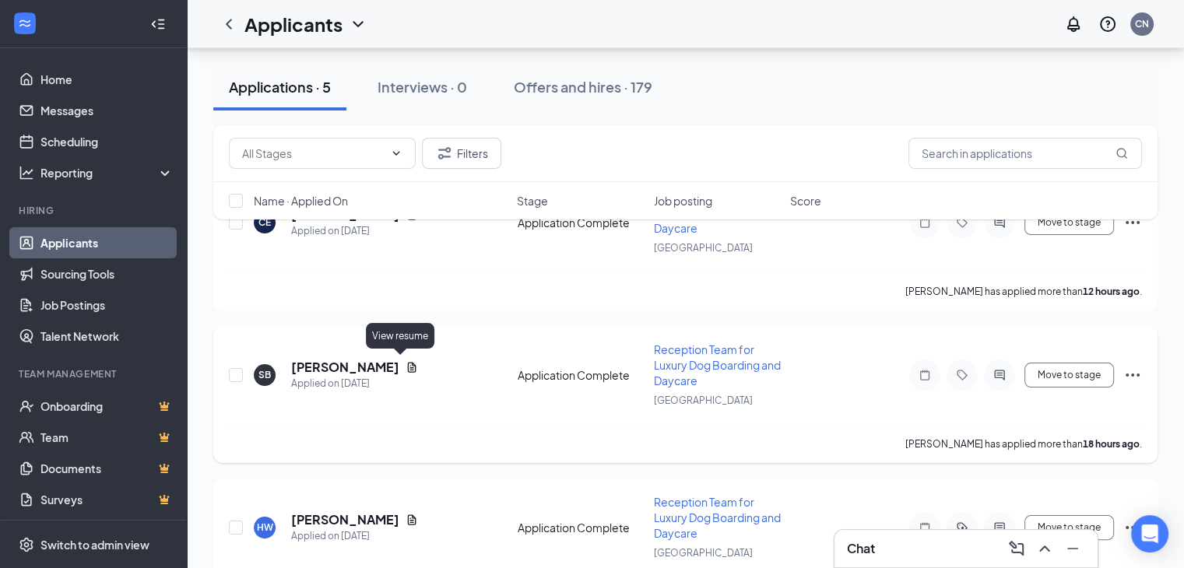
click at [408, 365] on icon "Document" at bounding box center [412, 367] width 9 height 10
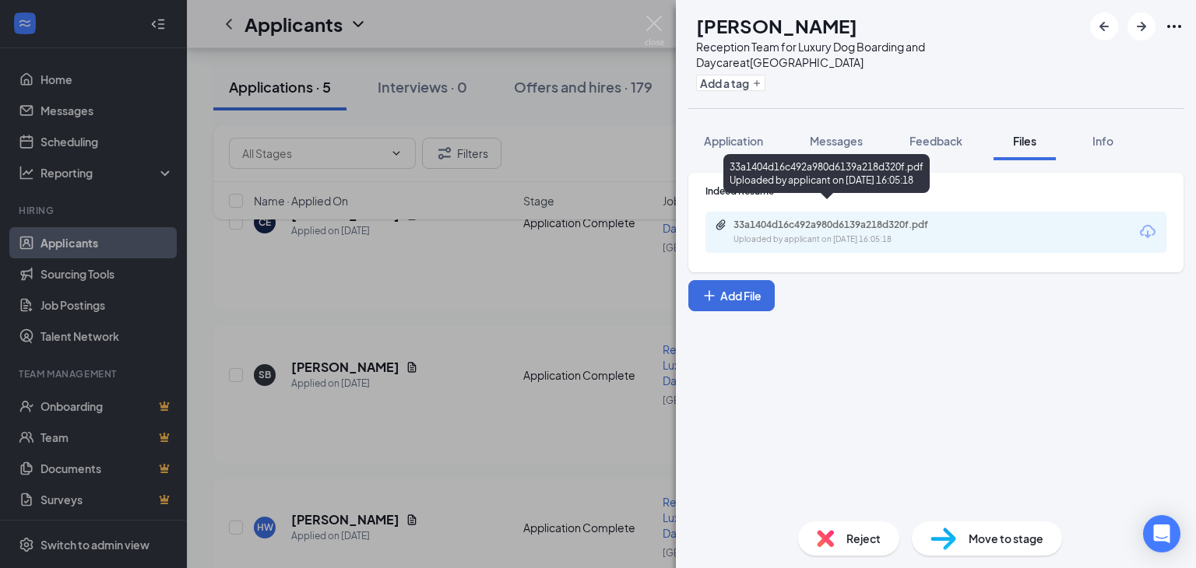
click at [881, 234] on div "Uploaded by applicant on [DATE] 16:05:18" at bounding box center [850, 240] width 234 height 12
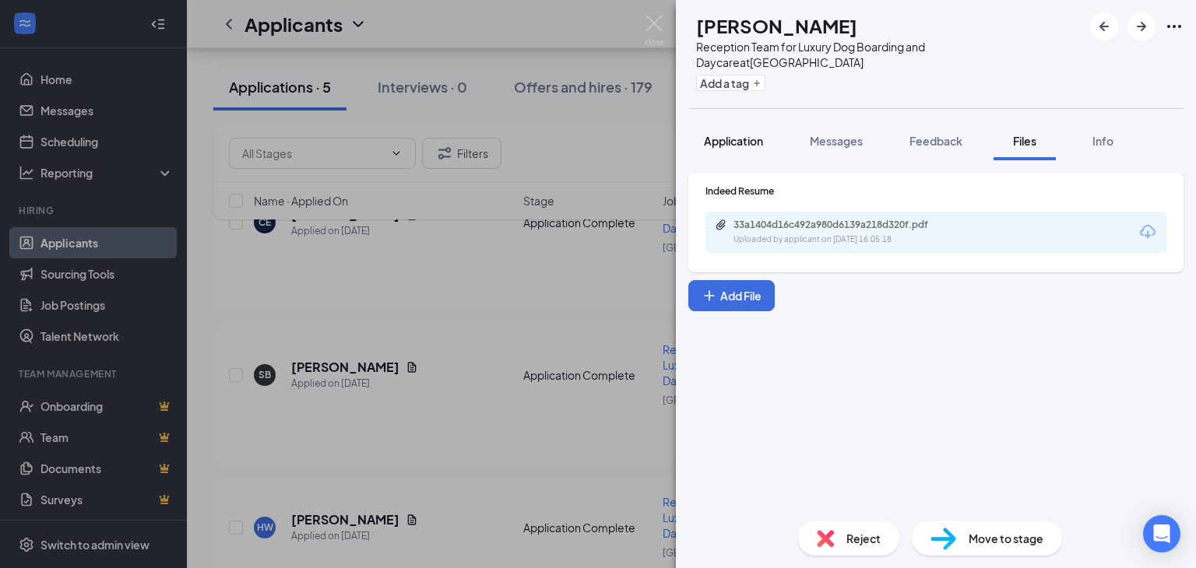
click at [733, 134] on span "Application" at bounding box center [733, 141] width 59 height 14
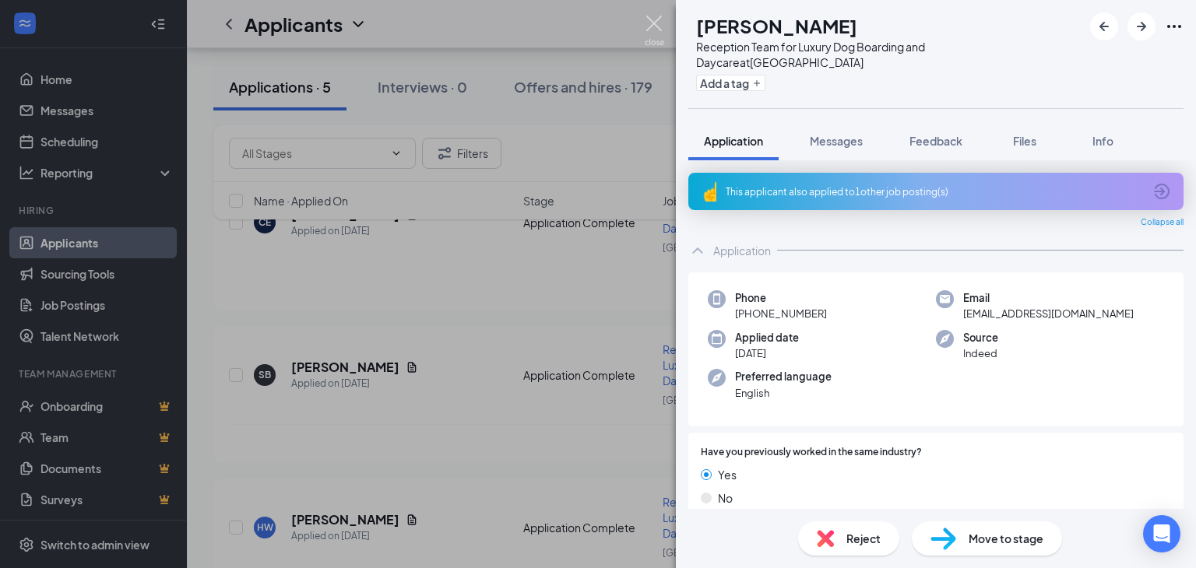
click at [654, 19] on img at bounding box center [654, 31] width 19 height 30
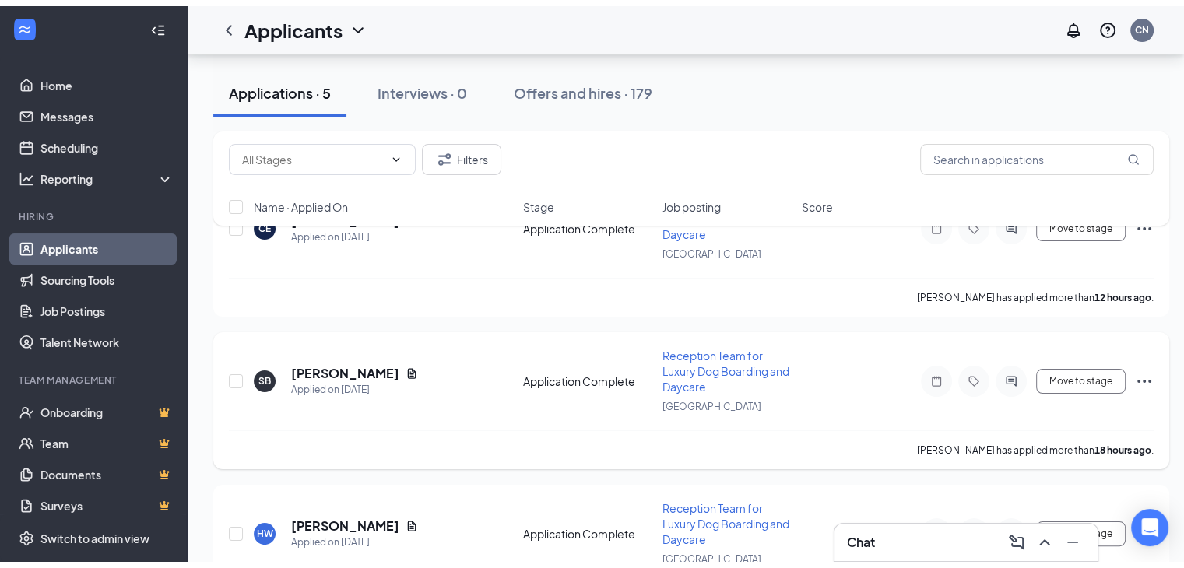
scroll to position [125, 0]
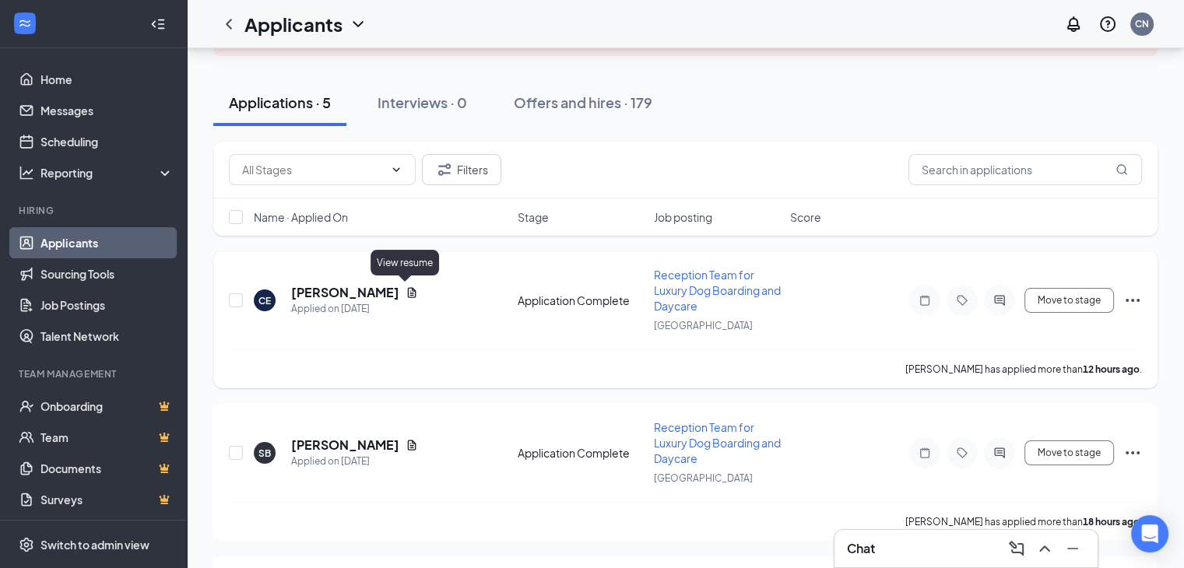
click at [408, 290] on icon "Document" at bounding box center [412, 292] width 9 height 10
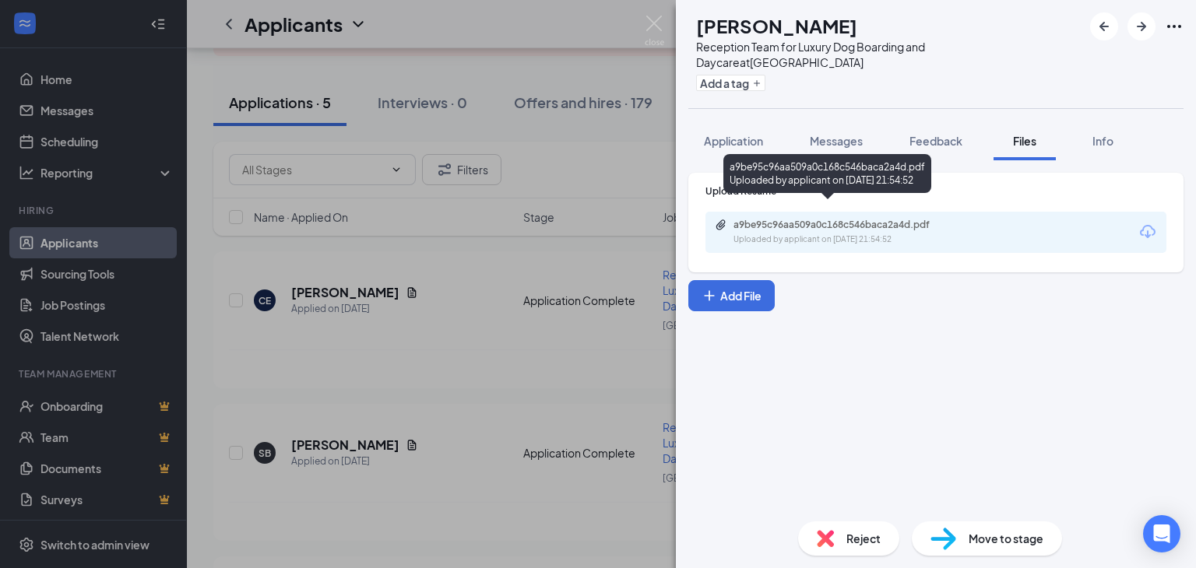
click at [830, 219] on div "a9be95c96aa509a0c168c546baca2a4d.pdf Uploaded by applicant on [DATE] 21:54:52" at bounding box center [841, 232] width 252 height 27
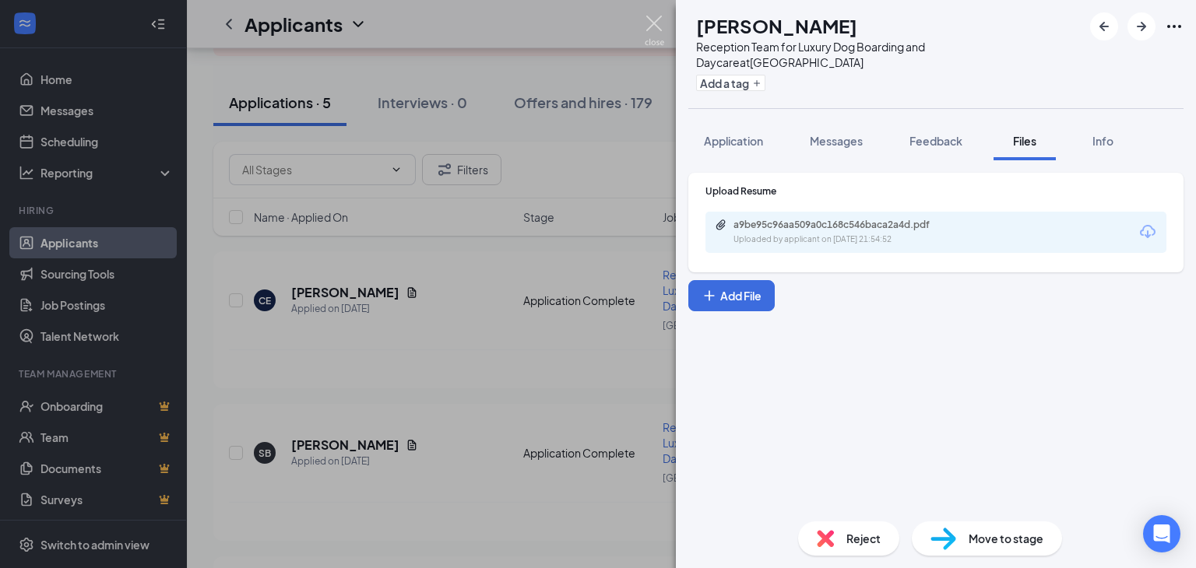
drag, startPoint x: 654, startPoint y: 26, endPoint x: 674, endPoint y: 26, distance: 20.2
click at [654, 26] on img at bounding box center [654, 31] width 19 height 30
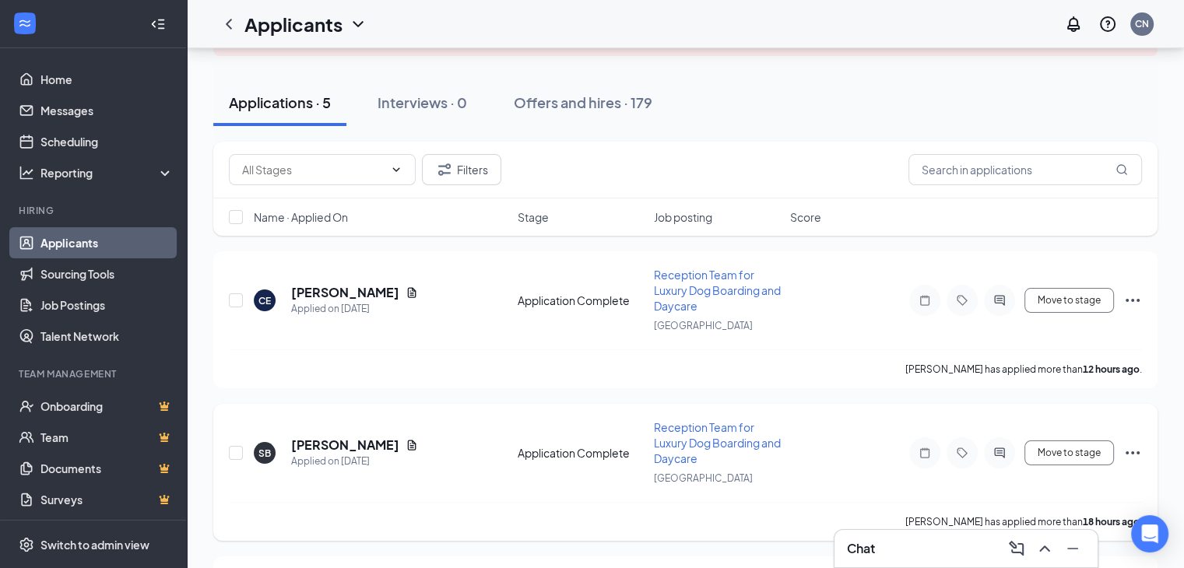
click at [1134, 449] on icon "Ellipses" at bounding box center [1132, 453] width 19 height 19
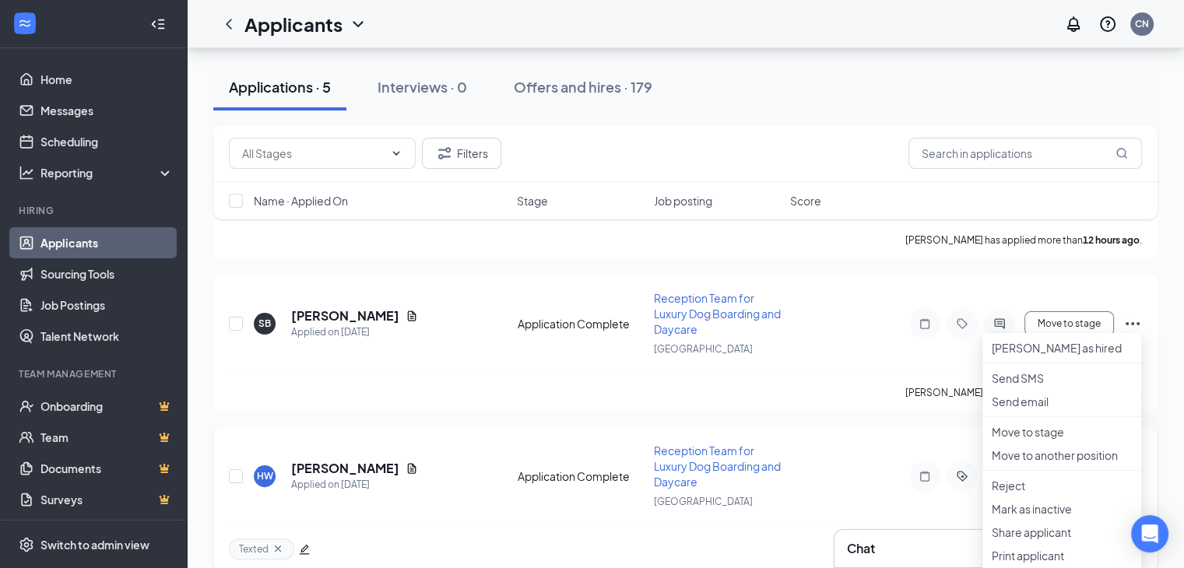
scroll to position [358, 0]
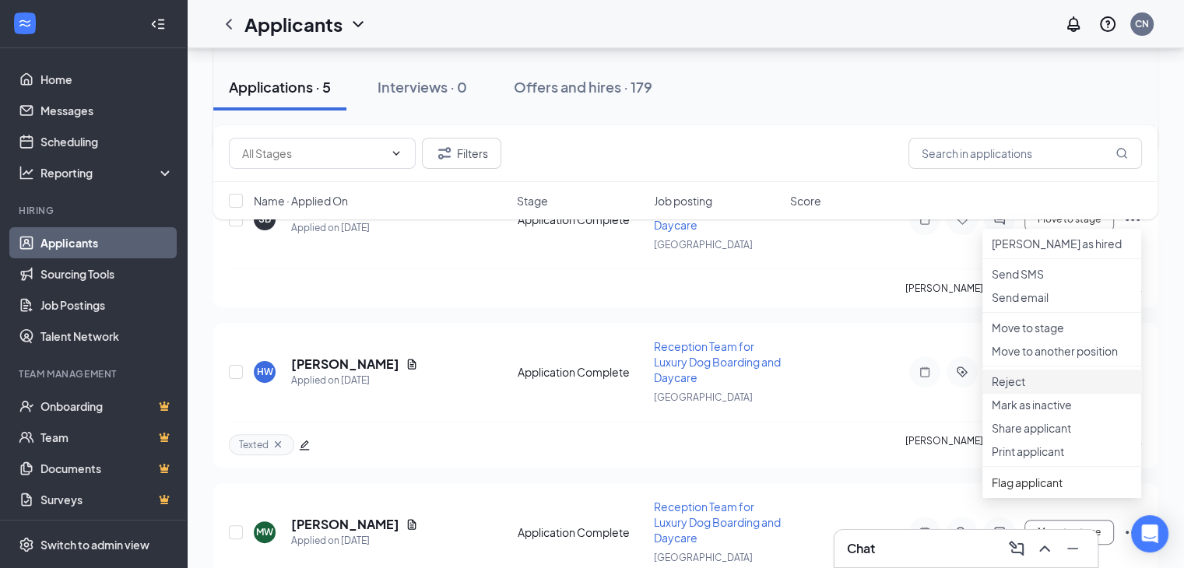
click at [1003, 389] on p "Reject" at bounding box center [1062, 382] width 140 height 16
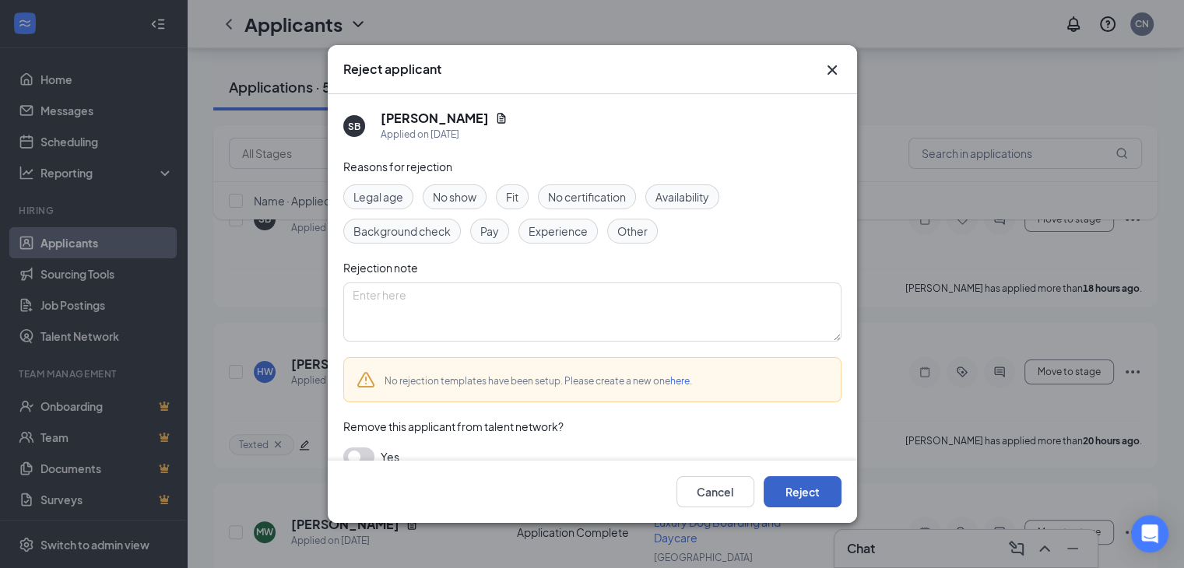
click at [800, 492] on button "Reject" at bounding box center [803, 491] width 78 height 31
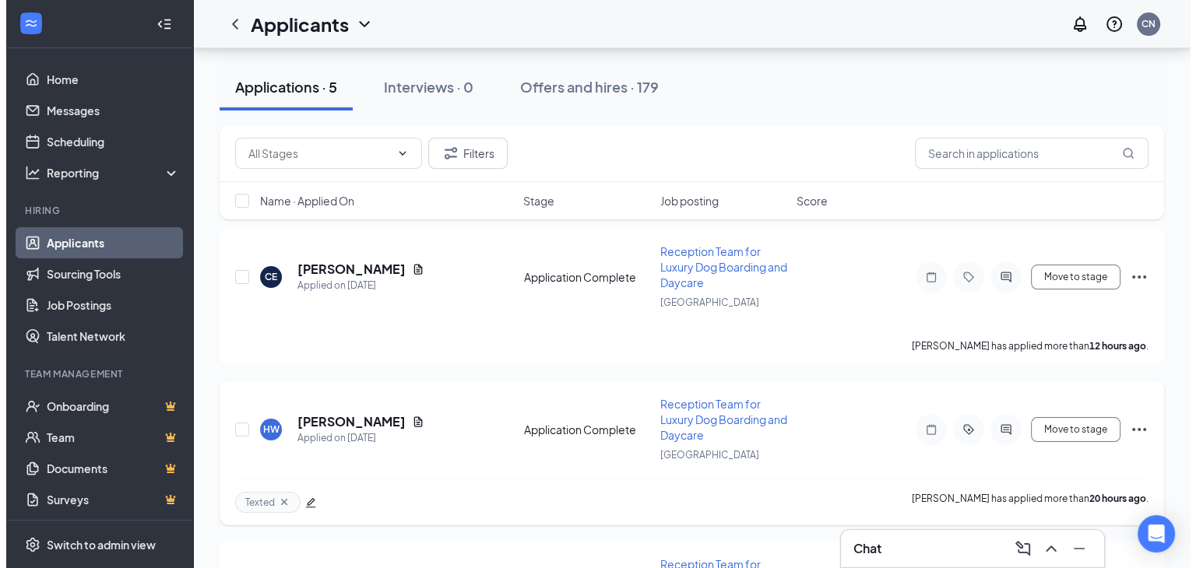
scroll to position [156, 0]
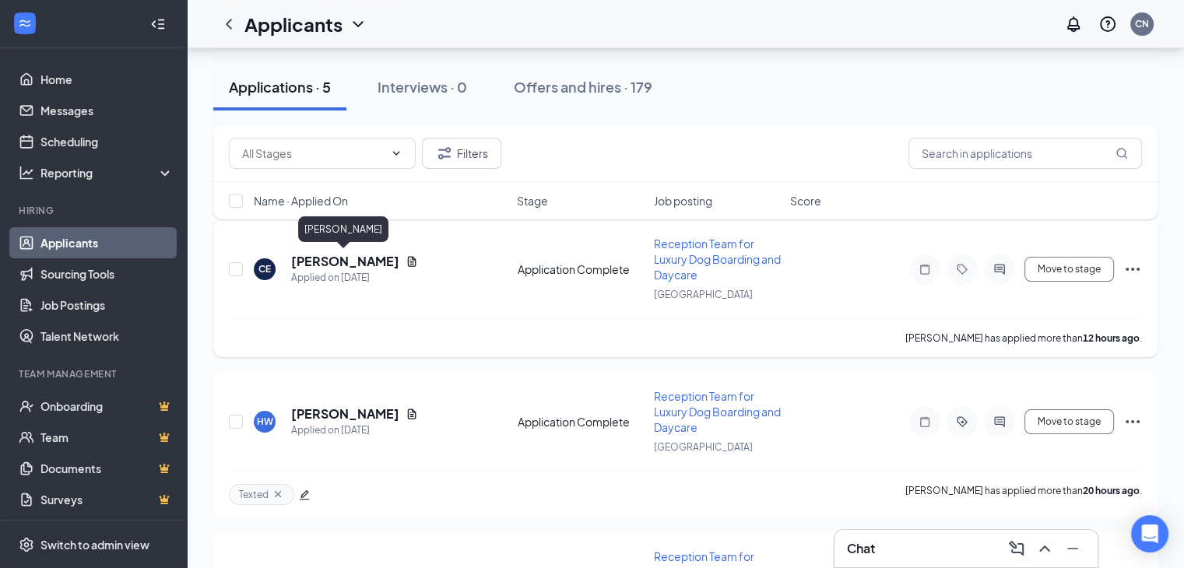
click at [361, 255] on h5 "[PERSON_NAME]" at bounding box center [345, 261] width 108 height 17
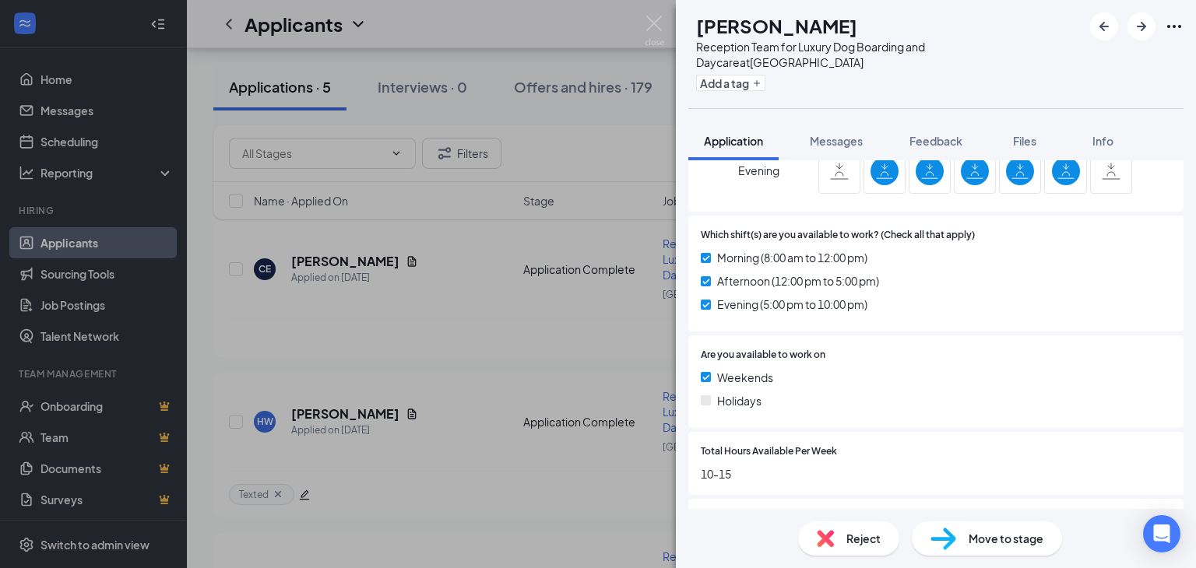
scroll to position [1088, 0]
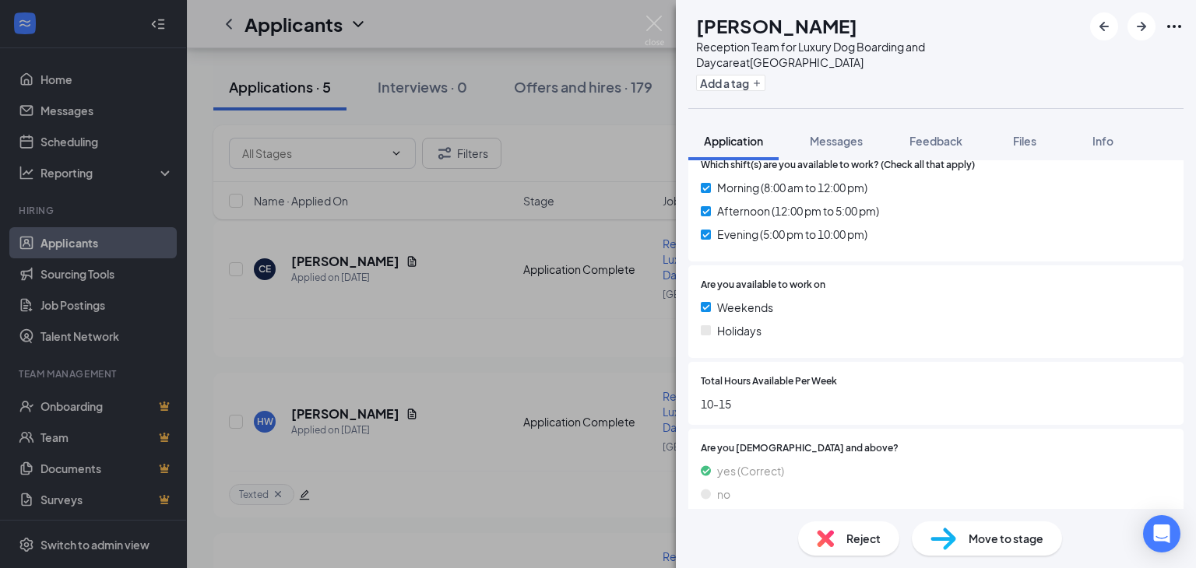
click at [841, 533] on div "Reject" at bounding box center [848, 539] width 101 height 34
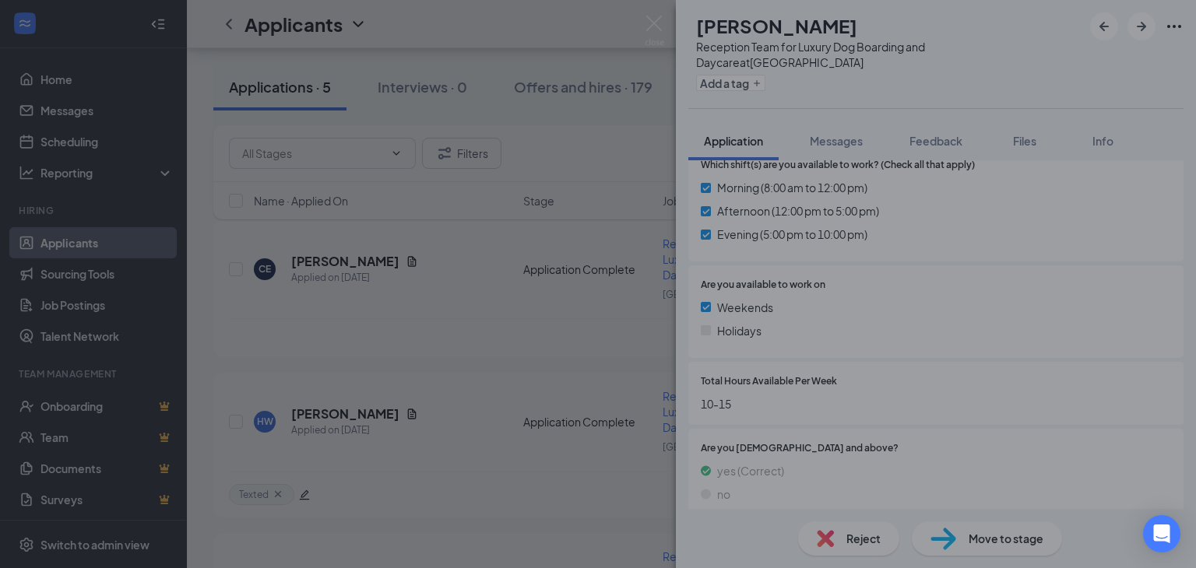
scroll to position [1082, 0]
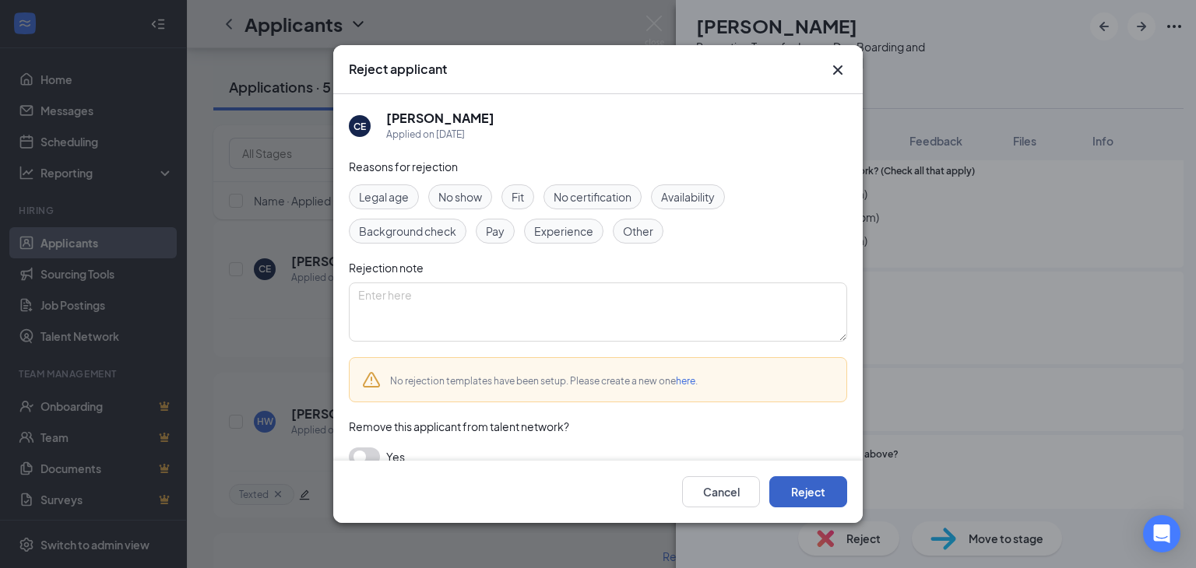
click at [788, 490] on button "Reject" at bounding box center [808, 491] width 78 height 31
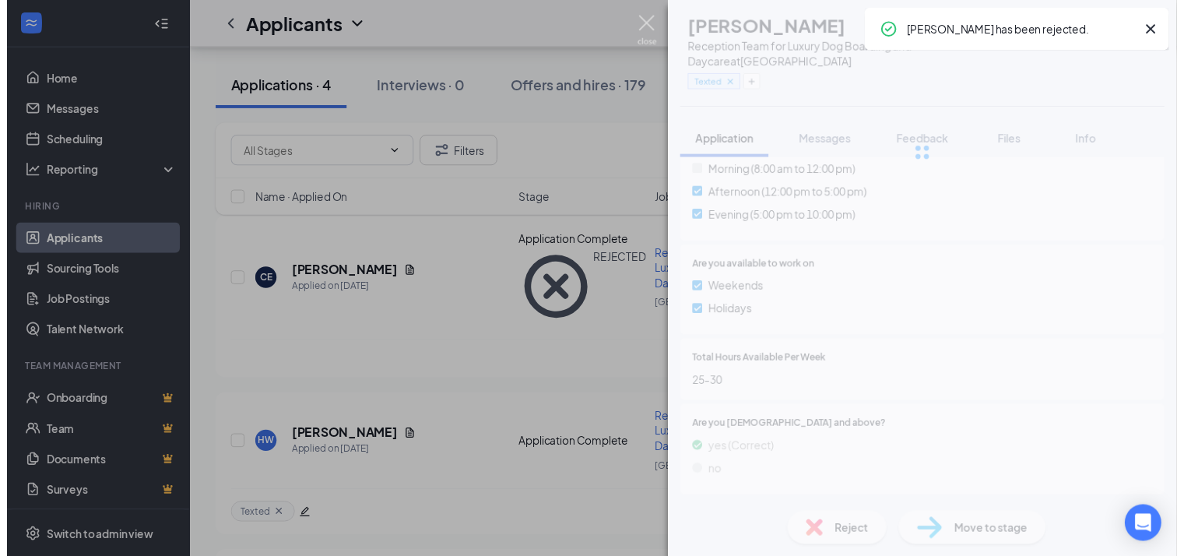
scroll to position [1039, 0]
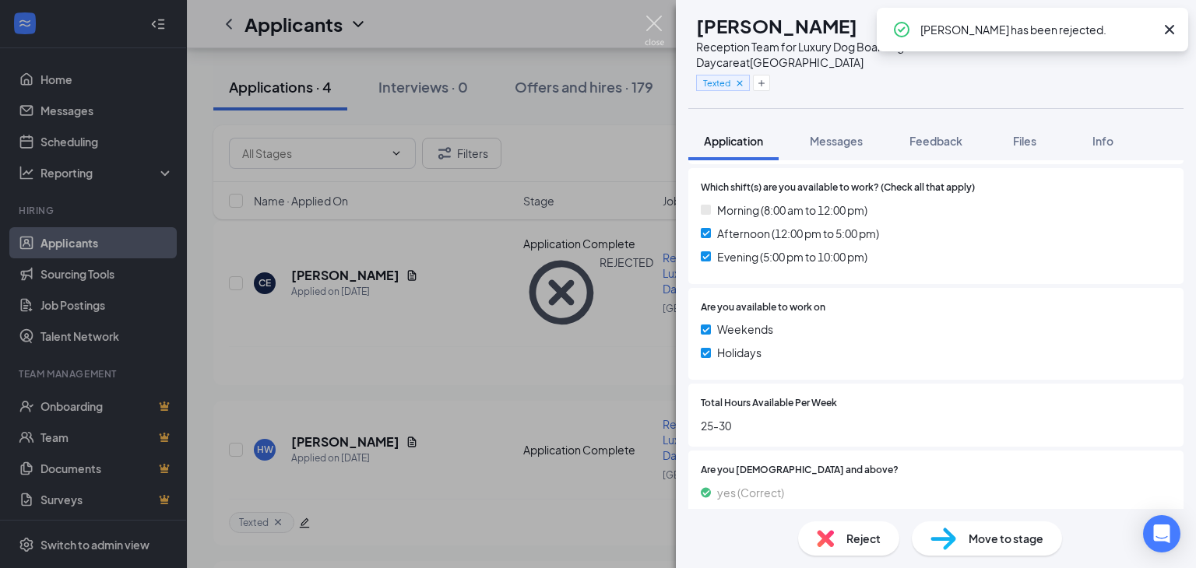
click at [652, 18] on img at bounding box center [654, 31] width 19 height 30
